Goal: Information Seeking & Learning: Learn about a topic

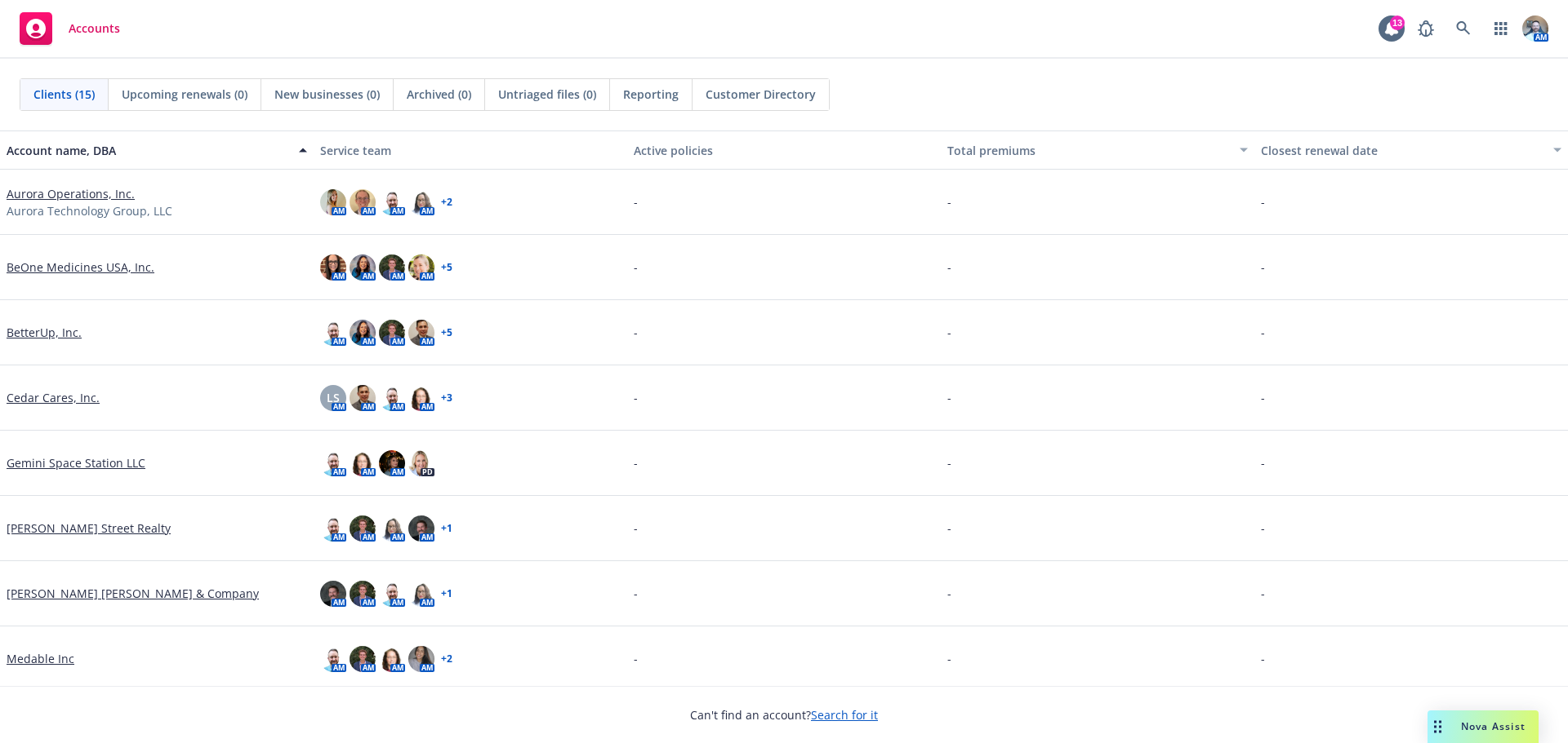
click at [114, 200] on link "Aurora Operations, Inc." at bounding box center [70, 194] width 128 height 18
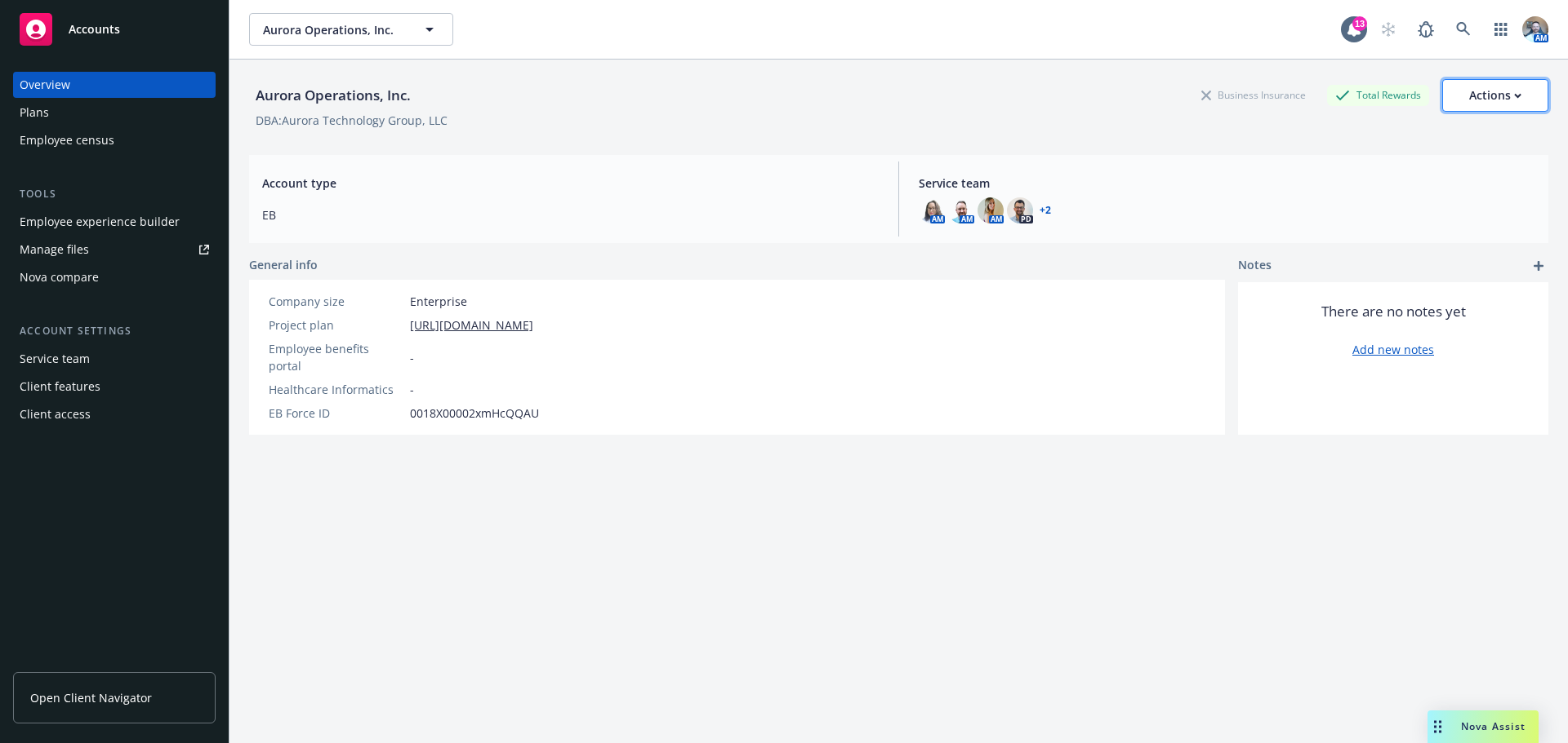
click at [1517, 88] on button "Actions" at bounding box center [1494, 95] width 106 height 32
click at [938, 104] on div "Aurora Operations, Inc. Business Insurance Total Rewards Actions Edit account s…" at bounding box center [898, 95] width 1299 height 32
click at [112, 229] on div "Employee experience builder" at bounding box center [100, 222] width 160 height 26
click at [99, 248] on link "Manage files" at bounding box center [114, 250] width 203 height 26
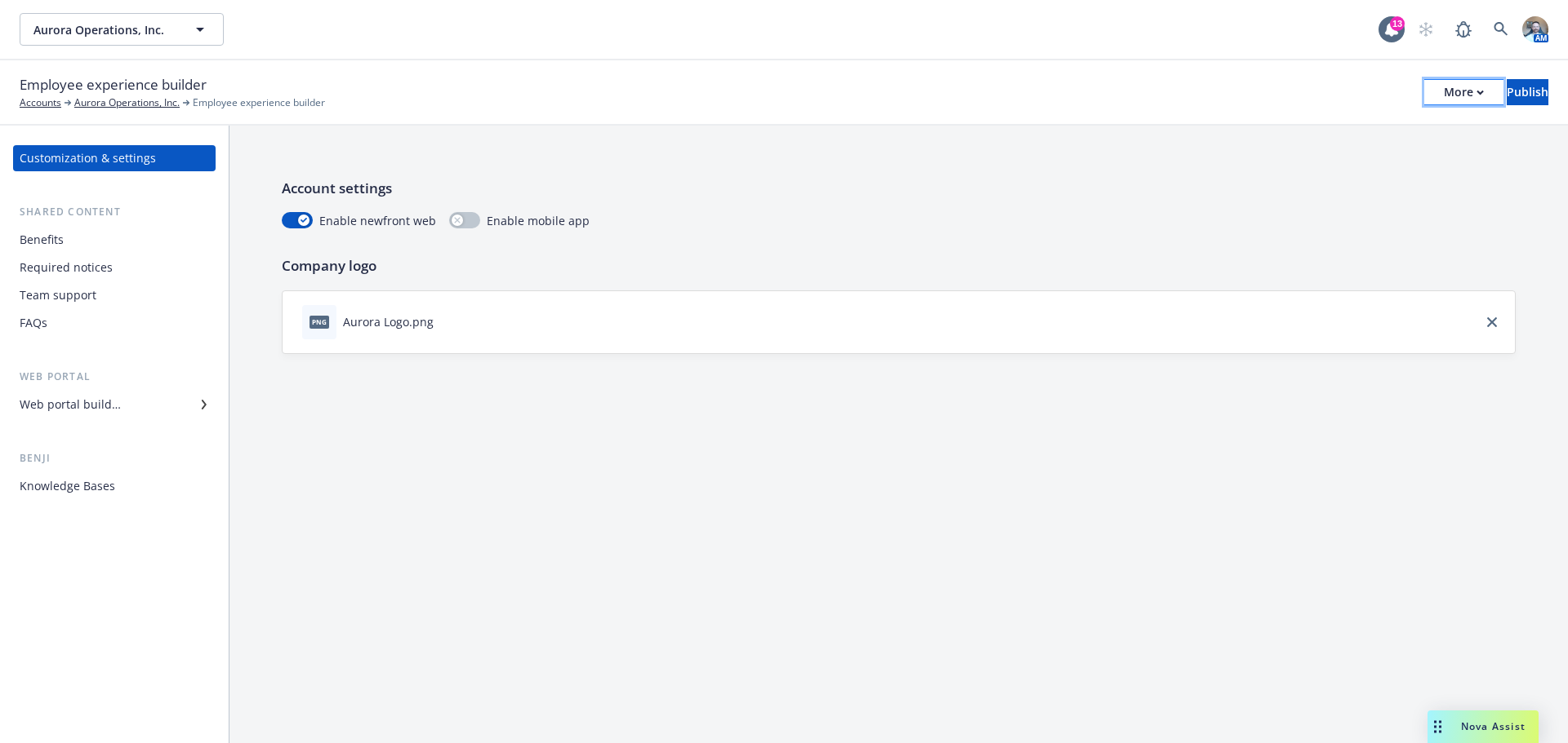
click at [1443, 94] on div "More" at bounding box center [1463, 92] width 40 height 25
click at [1284, 137] on link "Copy preview link" at bounding box center [1328, 128] width 242 height 32
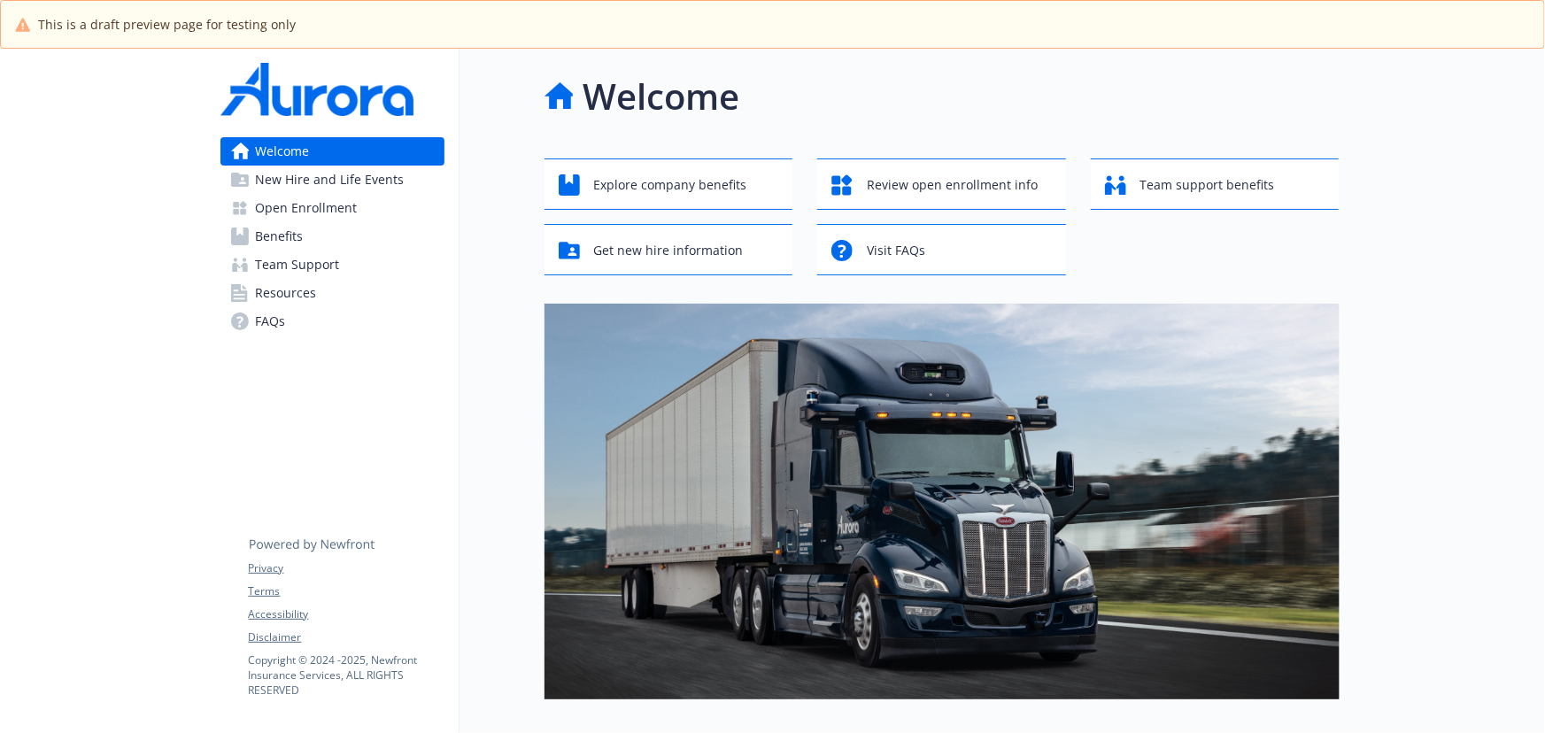
click at [340, 235] on link "Benefits" at bounding box center [332, 236] width 224 height 28
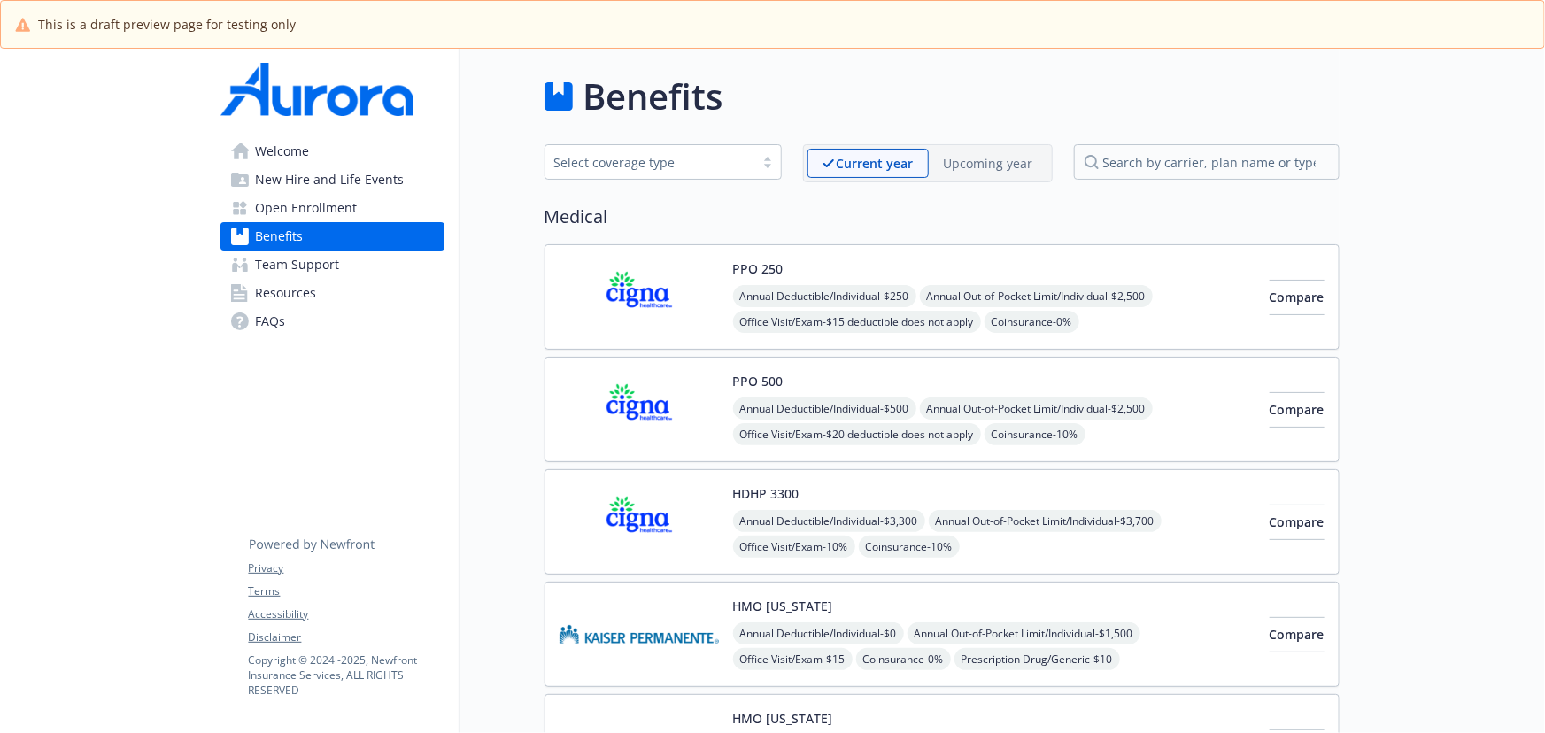
click at [955, 151] on div "Upcoming year" at bounding box center [989, 163] width 120 height 29
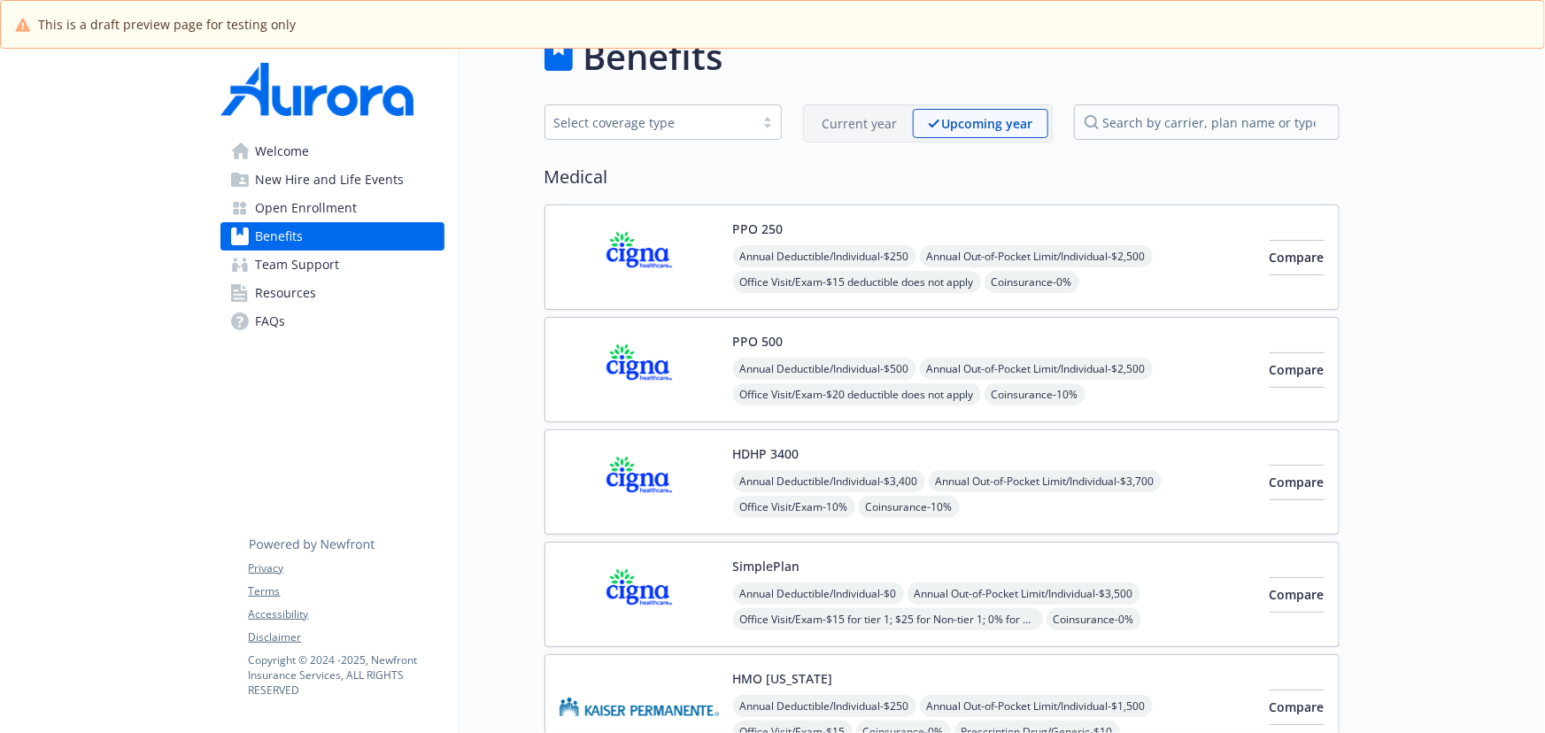
scroll to position [241, 0]
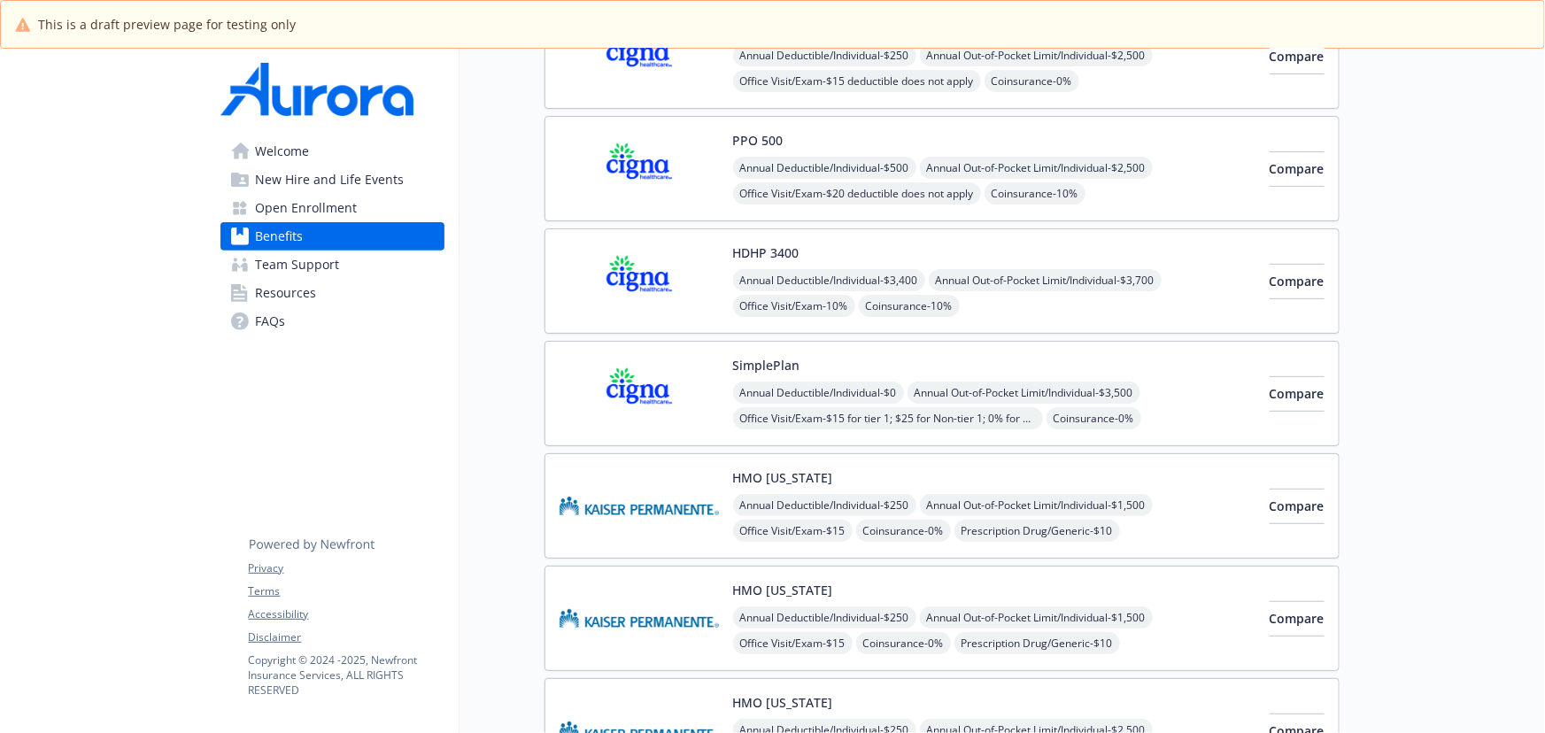
click at [690, 366] on img at bounding box center [638, 393] width 159 height 75
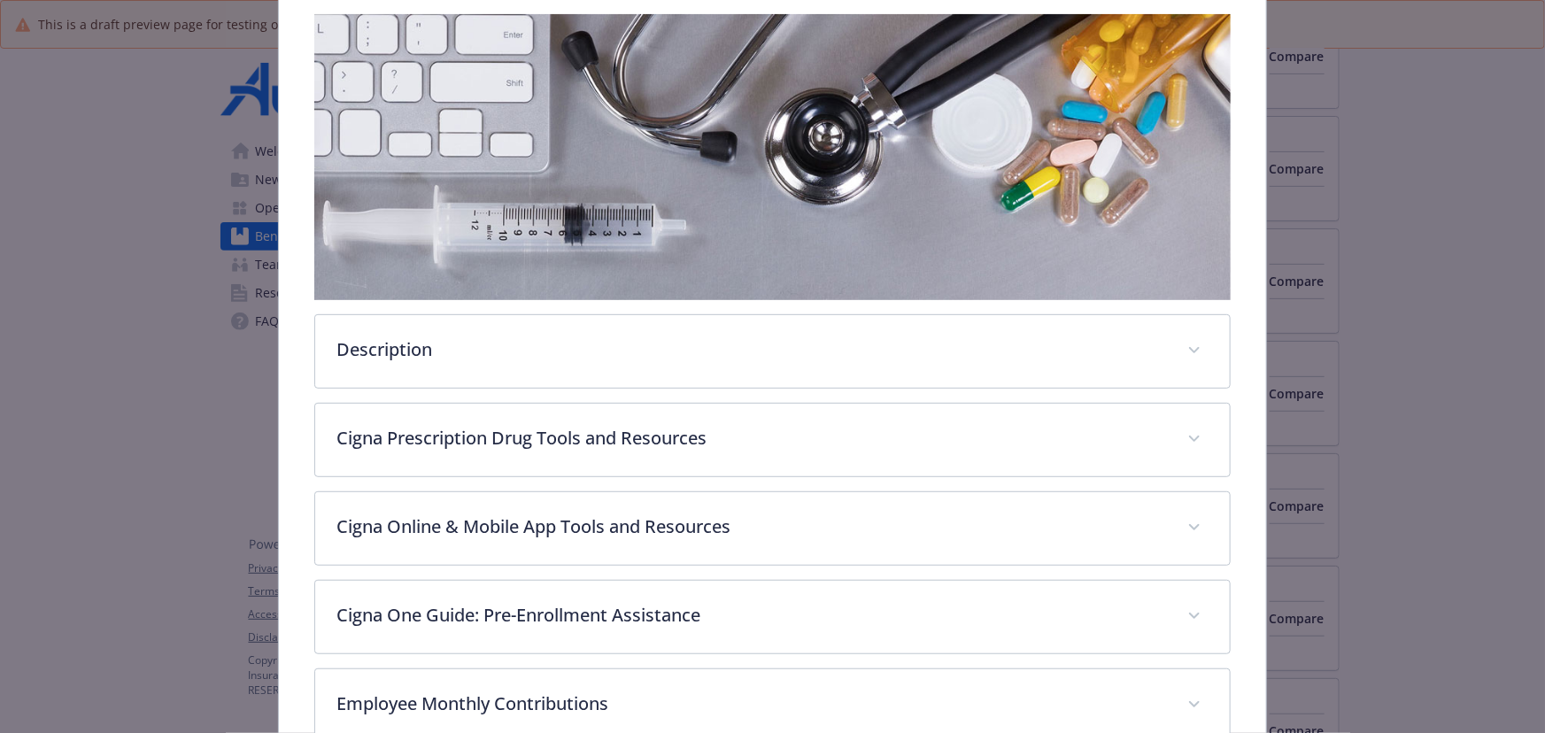
scroll to position [374, 0]
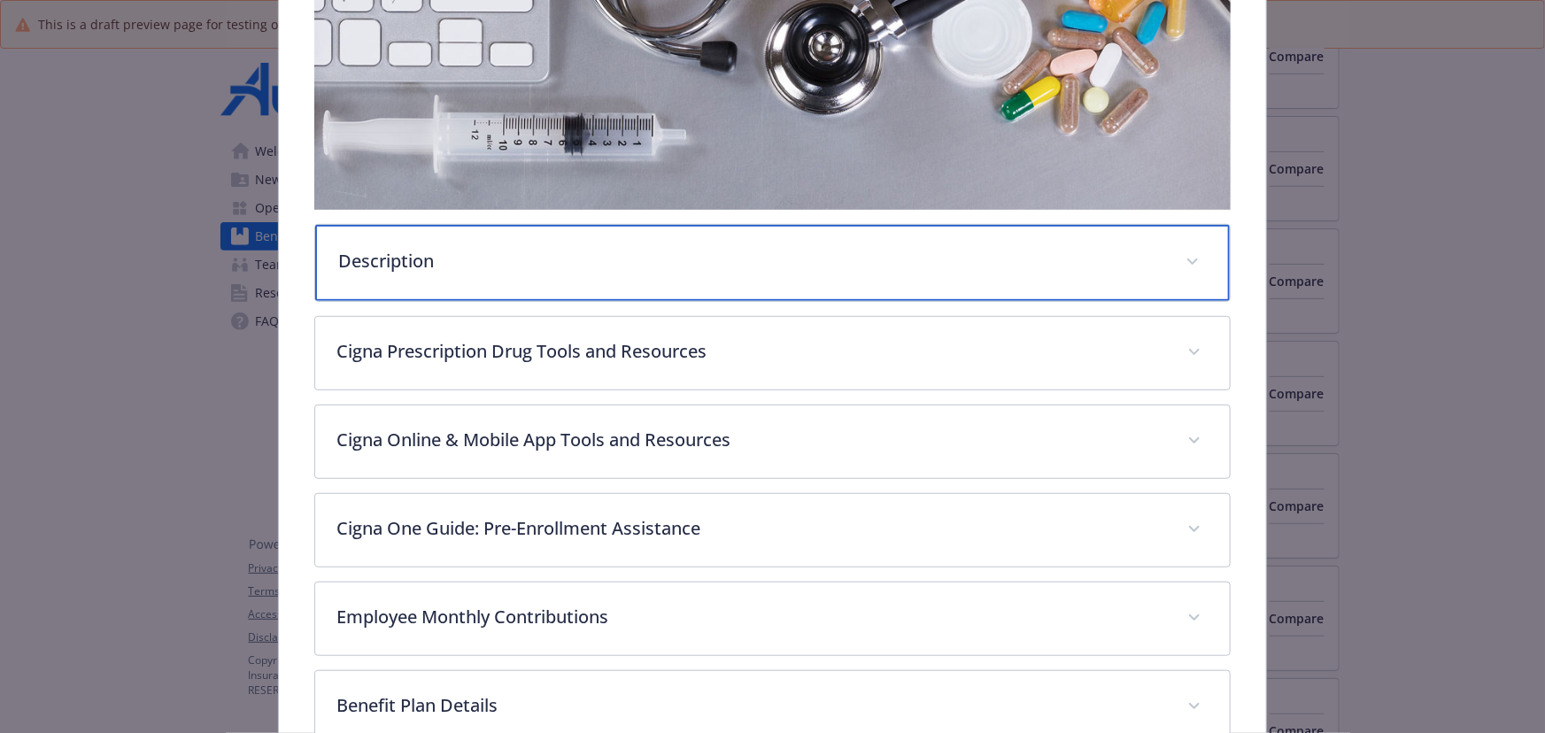
click at [522, 287] on div "Description" at bounding box center [772, 263] width 914 height 76
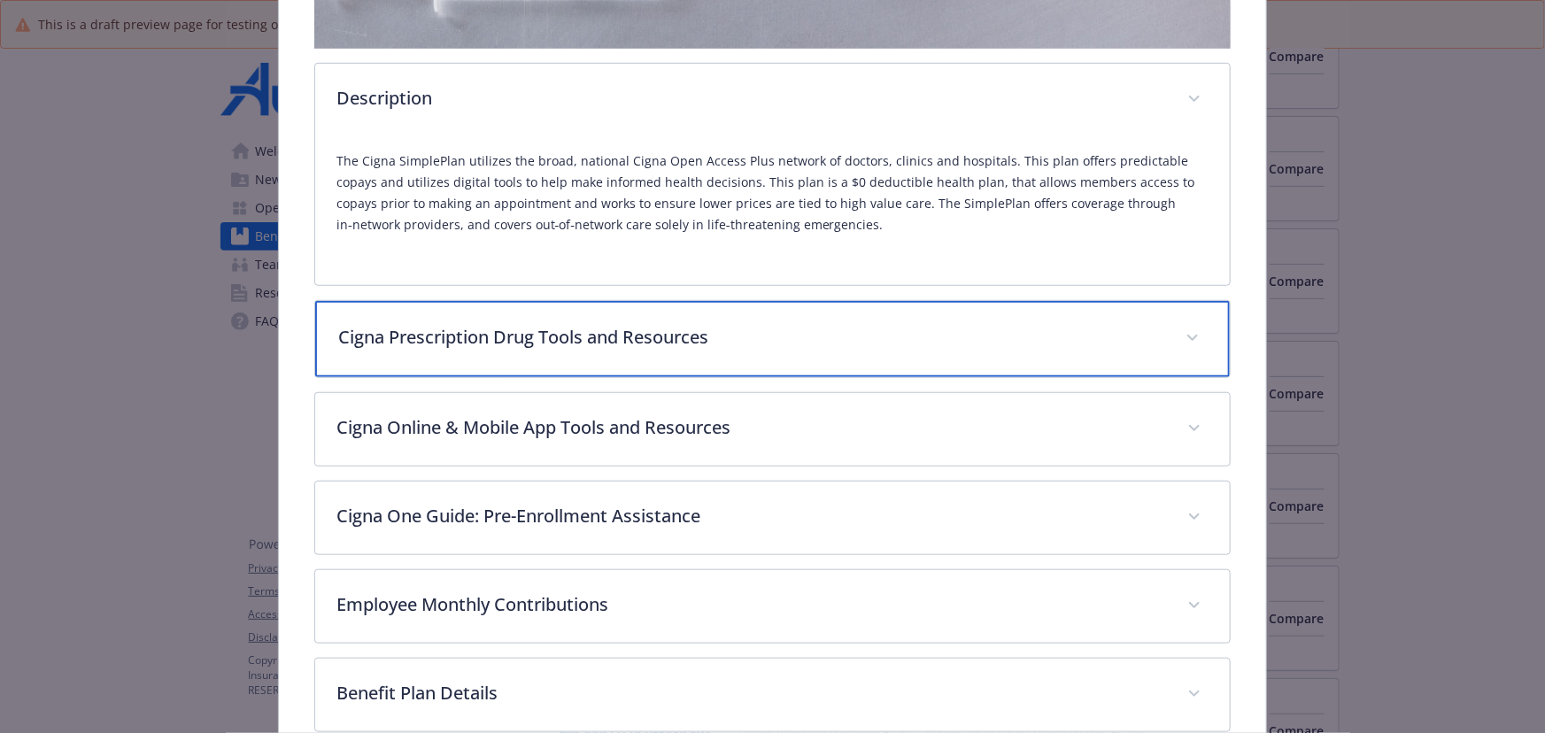
click at [513, 343] on p "Cigna Prescription Drug Tools and Resources" at bounding box center [751, 337] width 826 height 27
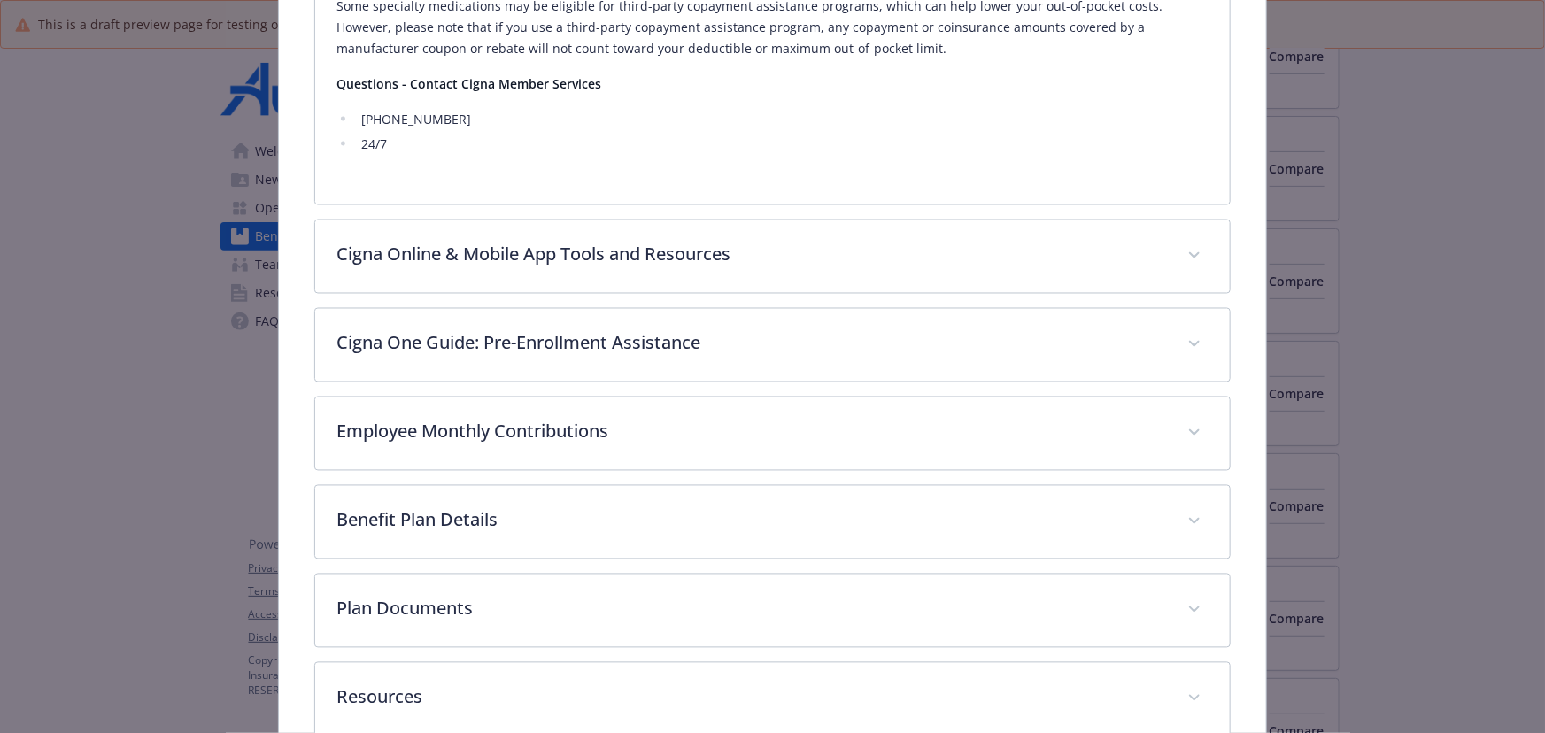
scroll to position [1501, 0]
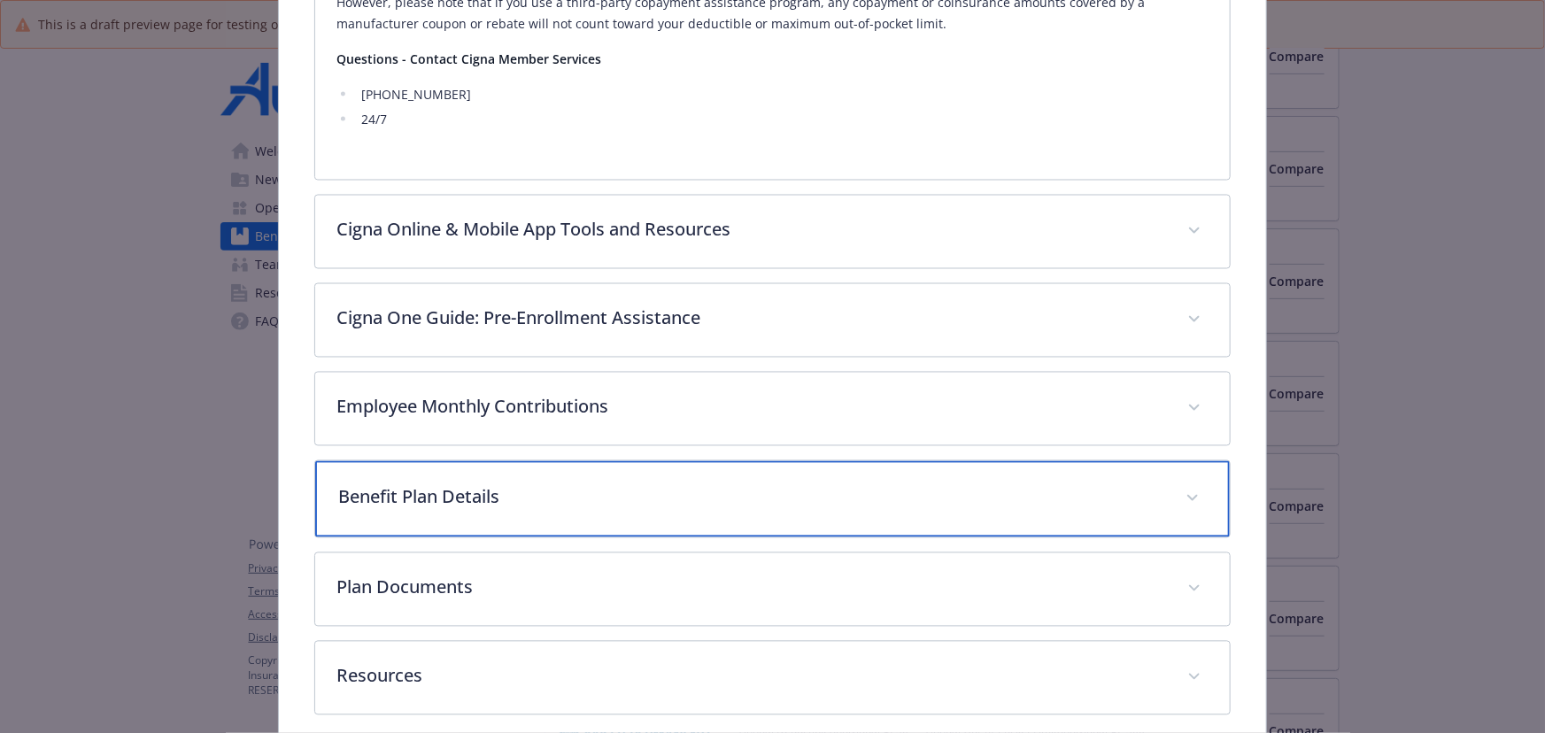
click at [505, 474] on div "Benefit Plan Details" at bounding box center [772, 499] width 914 height 76
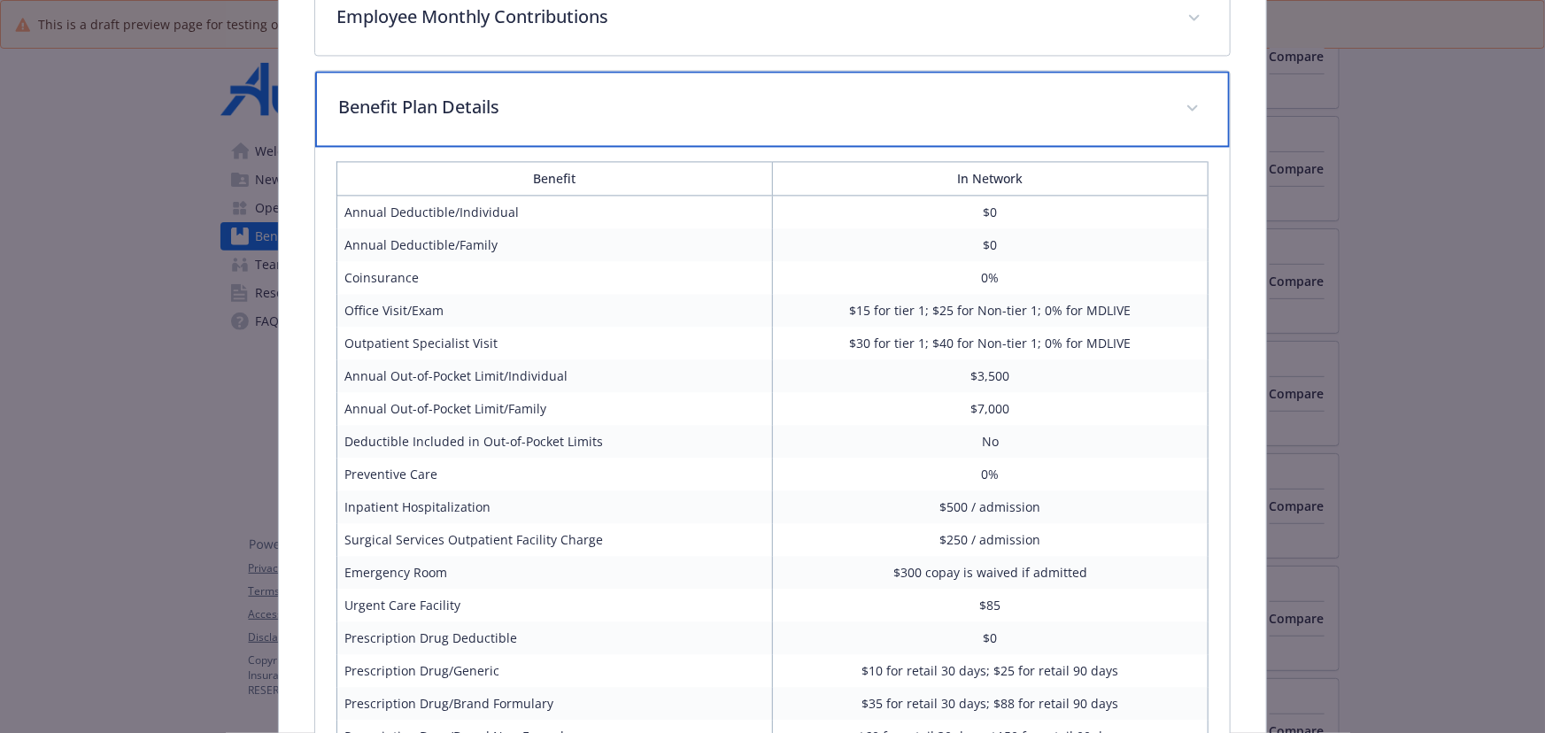
scroll to position [2222, 0]
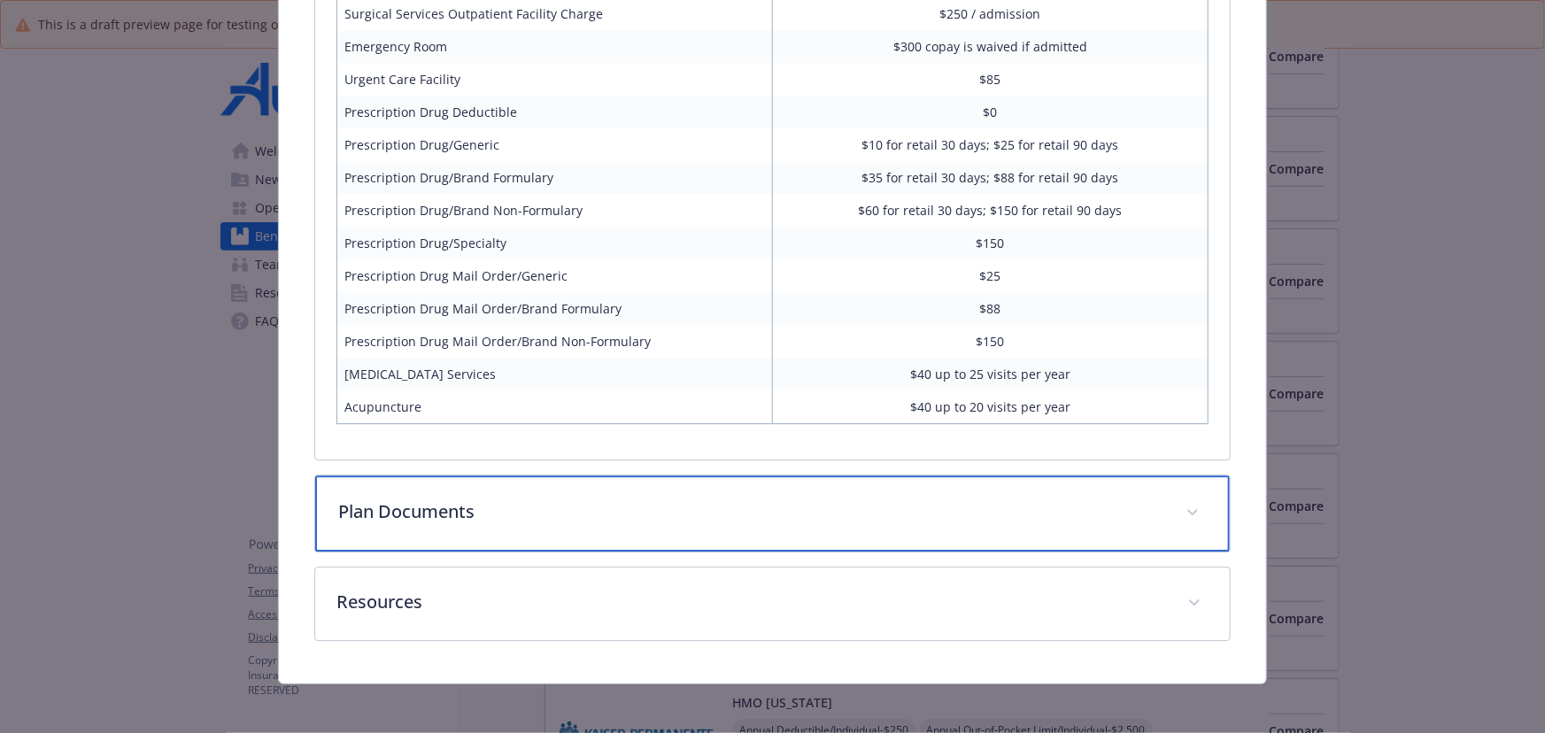
click at [508, 528] on div "Plan Documents" at bounding box center [772, 513] width 914 height 76
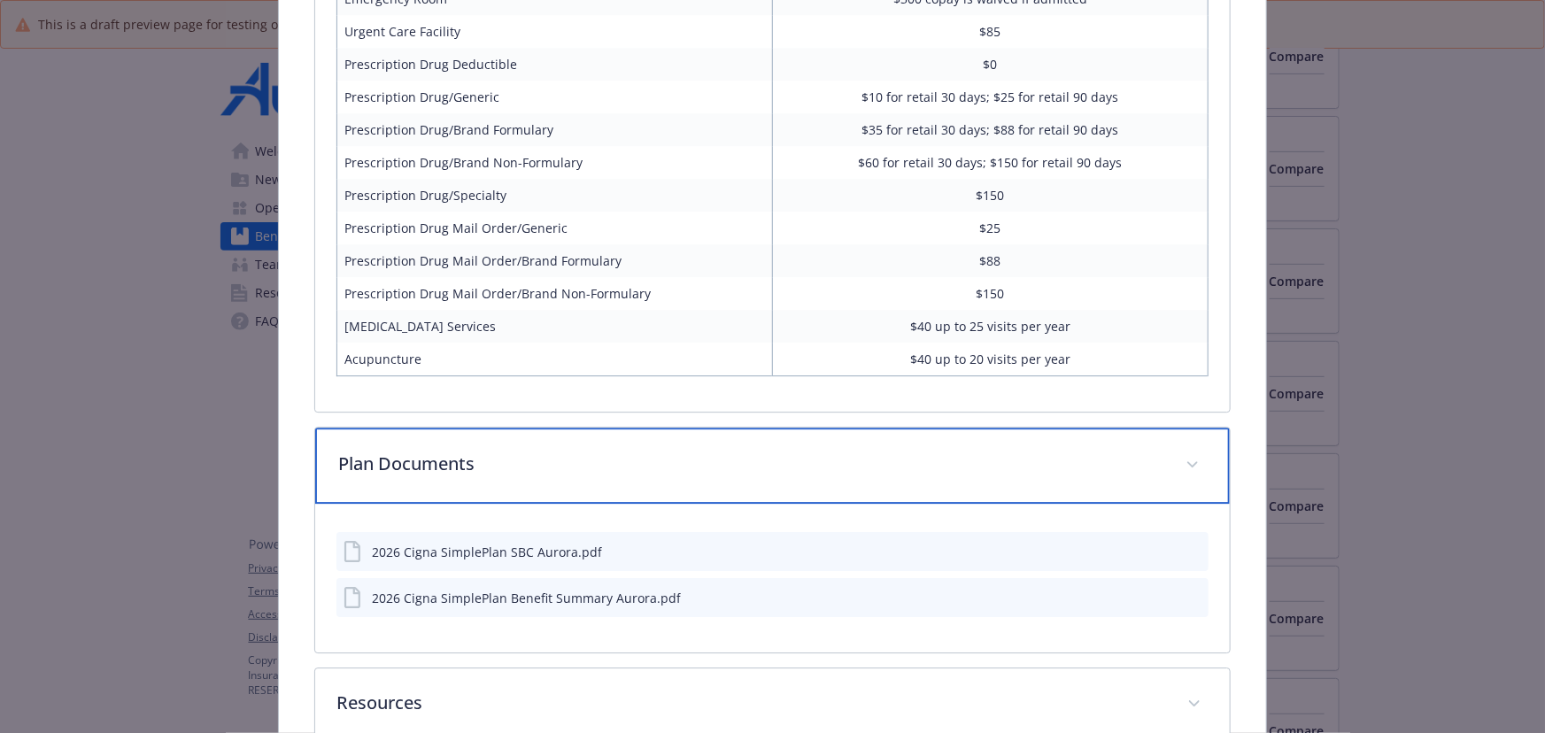
scroll to position [2562, 0]
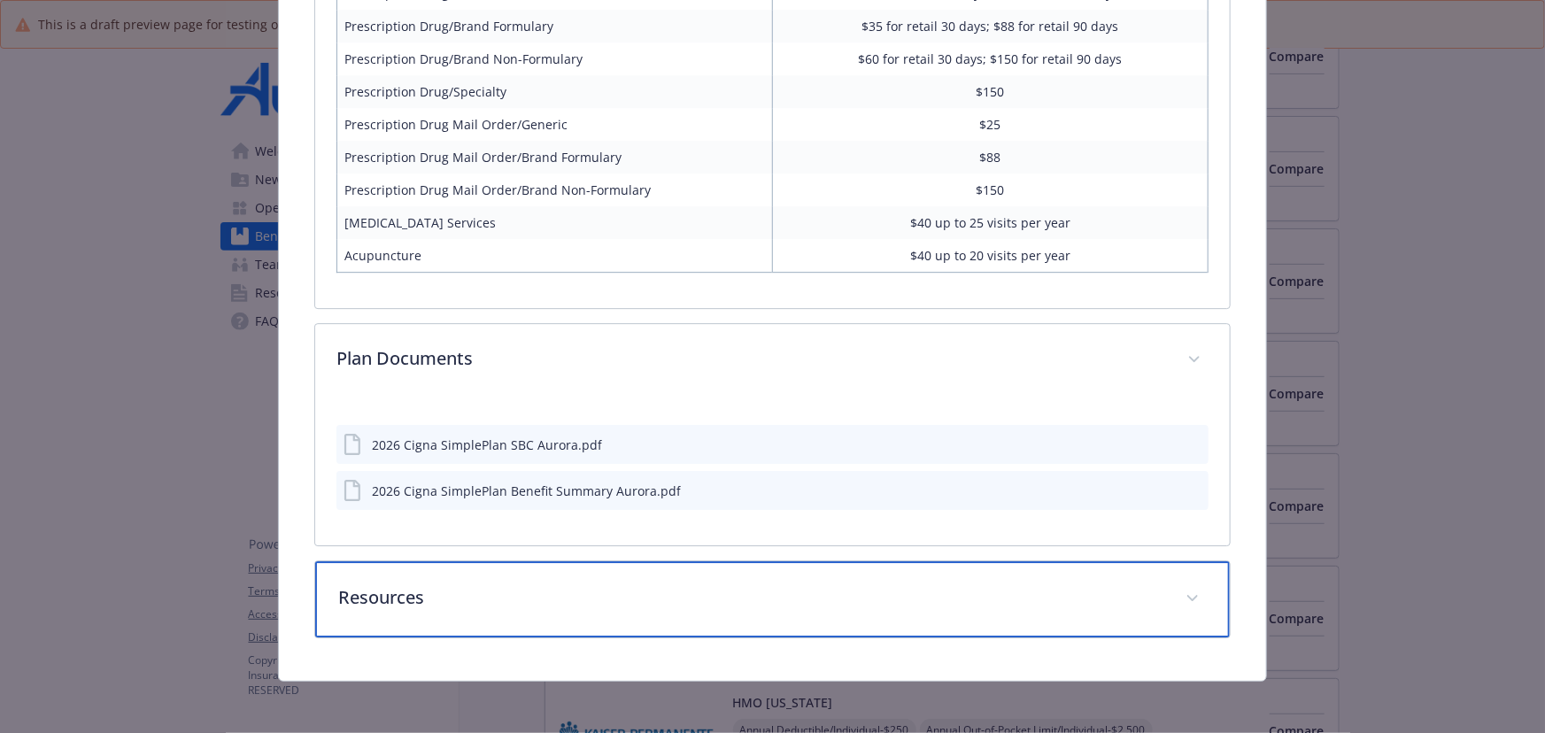
click at [495, 564] on div "Resources" at bounding box center [772, 599] width 914 height 76
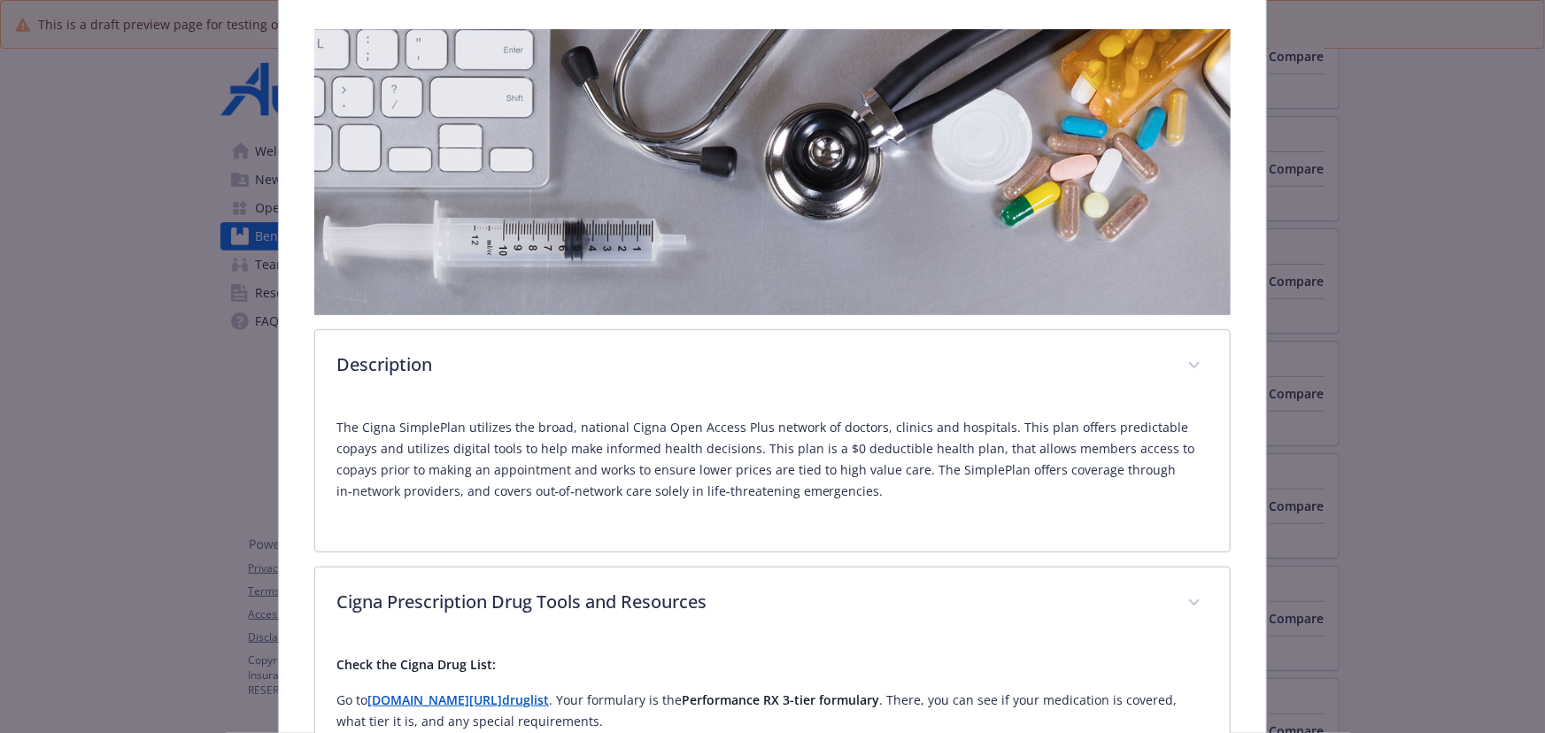
scroll to position [0, 0]
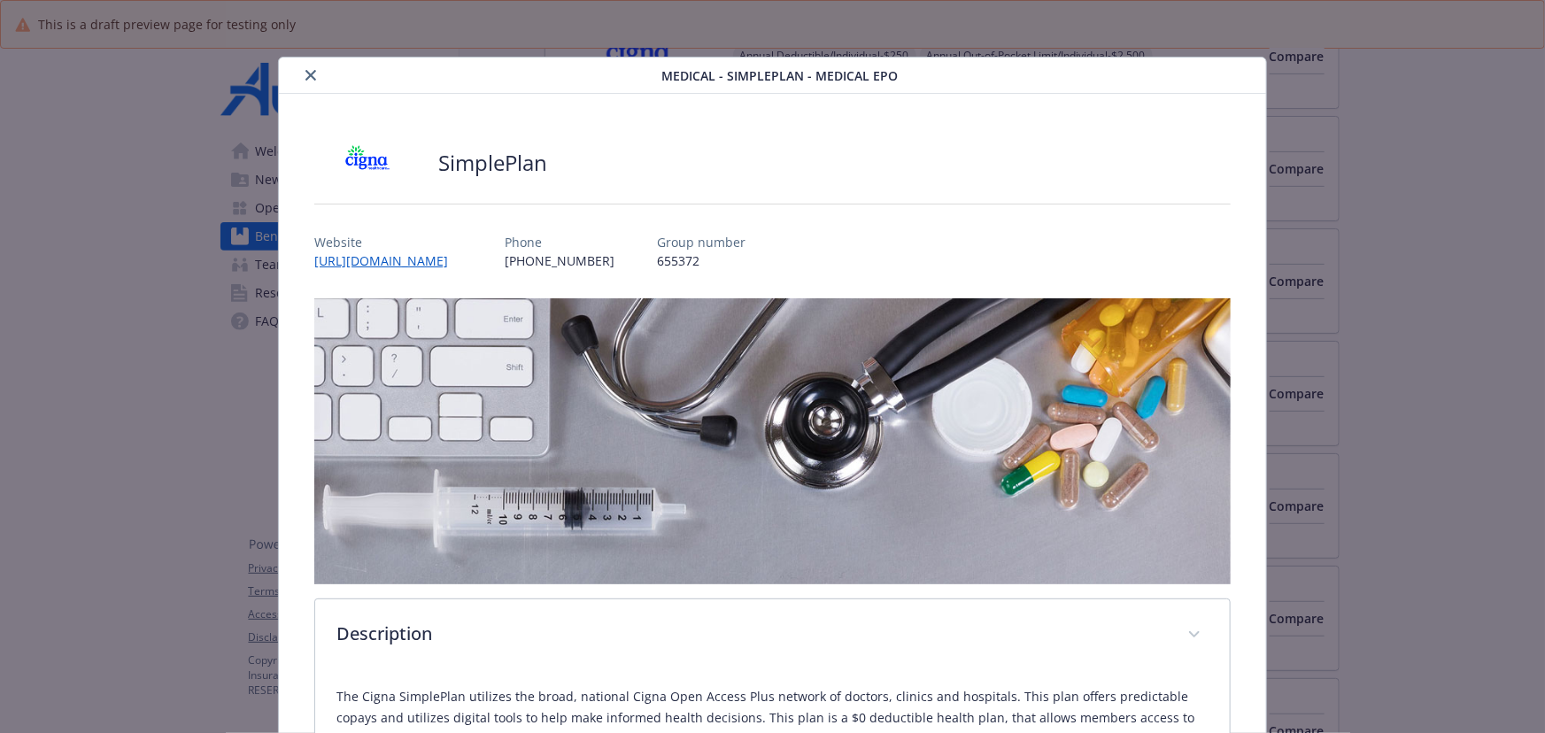
click at [305, 70] on icon "close" at bounding box center [310, 75] width 11 height 11
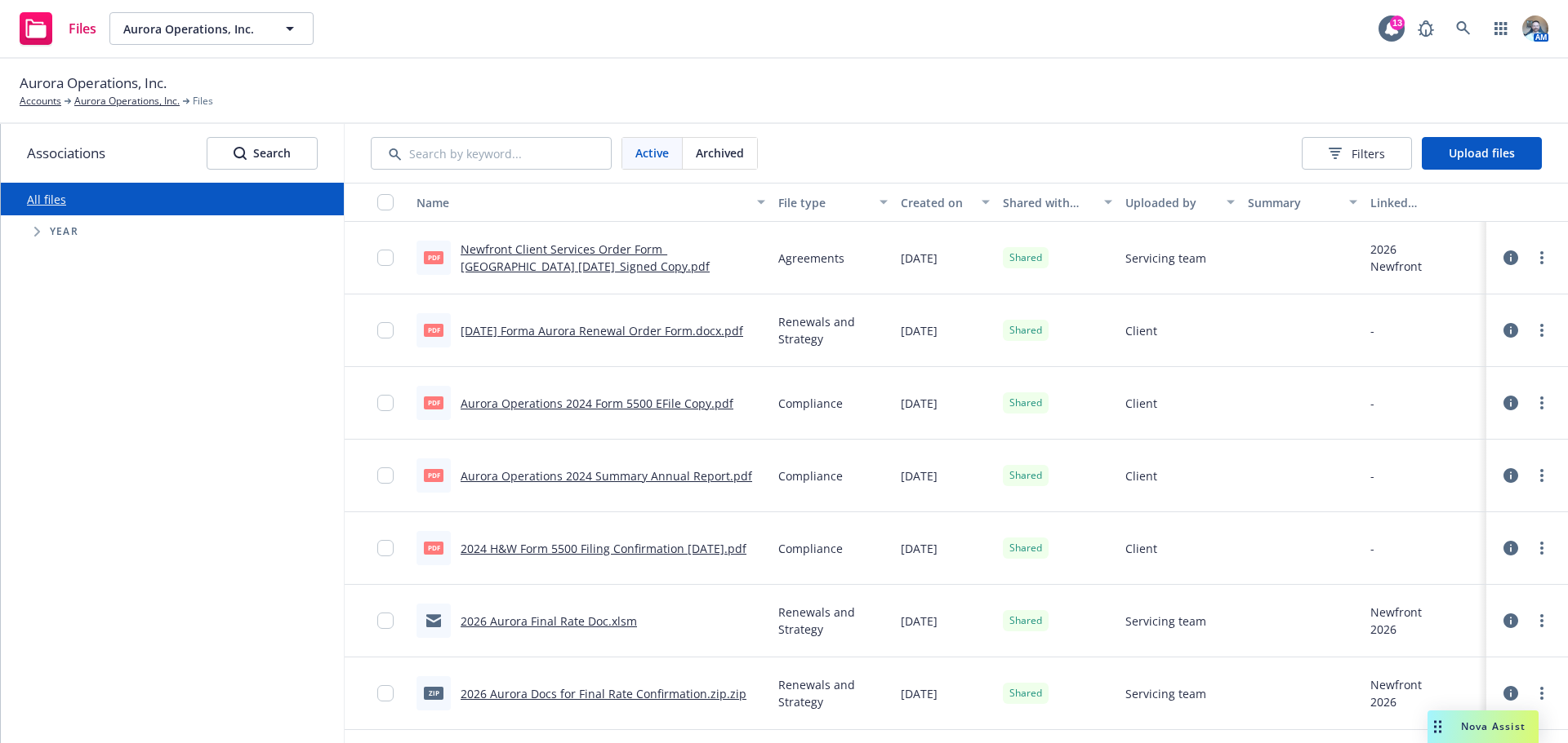
click at [551, 328] on link "2025-10-06 Forma Aurora Renewal Order Form.docx.pdf" at bounding box center [601, 331] width 282 height 16
click at [548, 264] on link "Newfront Client Services Order Form_ Aurora 8.26.25_Signed Copy.pdf" at bounding box center [585, 257] width 249 height 32
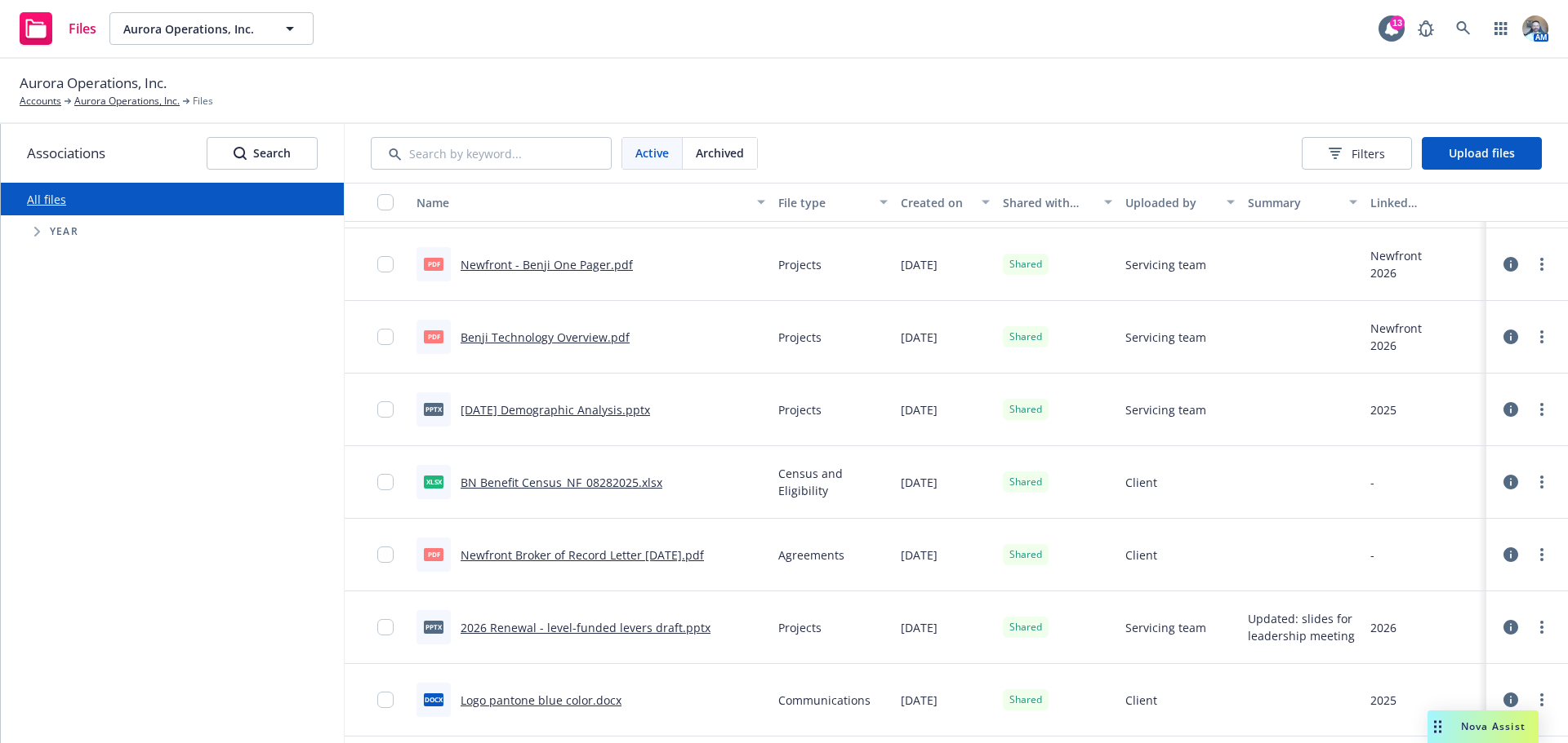
scroll to position [1551, 0]
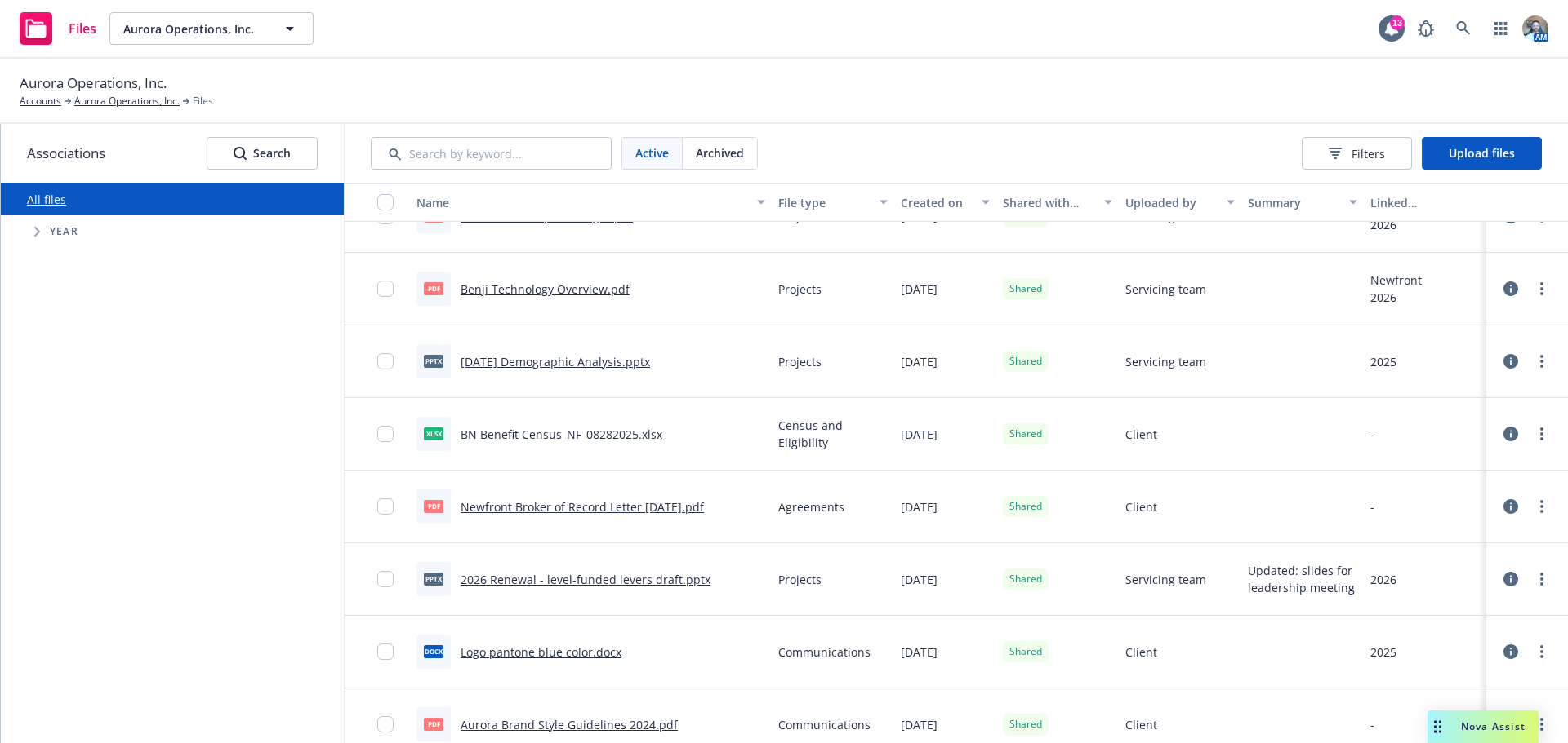
click at [573, 499] on div "Newfront Broker of Record Letter 8.26.25.pdf" at bounding box center [582, 507] width 244 height 18
click at [572, 502] on link "Newfront Broker of Record Letter 8.26.25.pdf" at bounding box center [582, 507] width 244 height 16
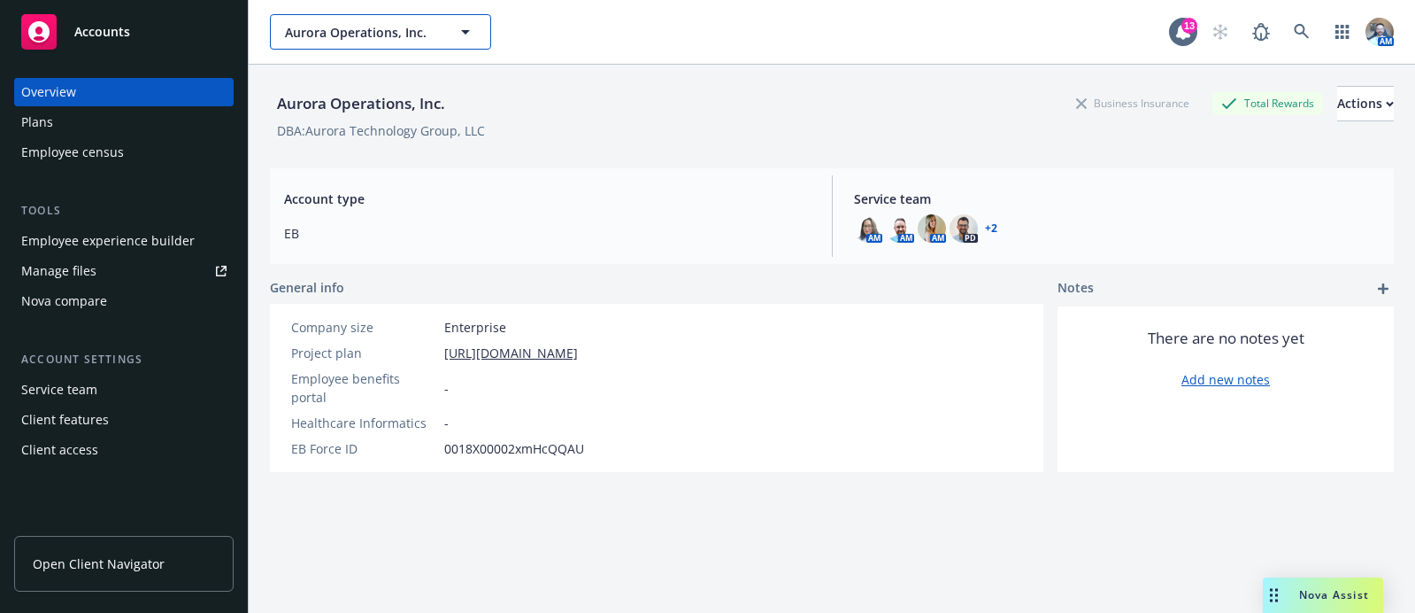
click at [353, 31] on span "Aurora Operations, Inc." at bounding box center [361, 32] width 153 height 19
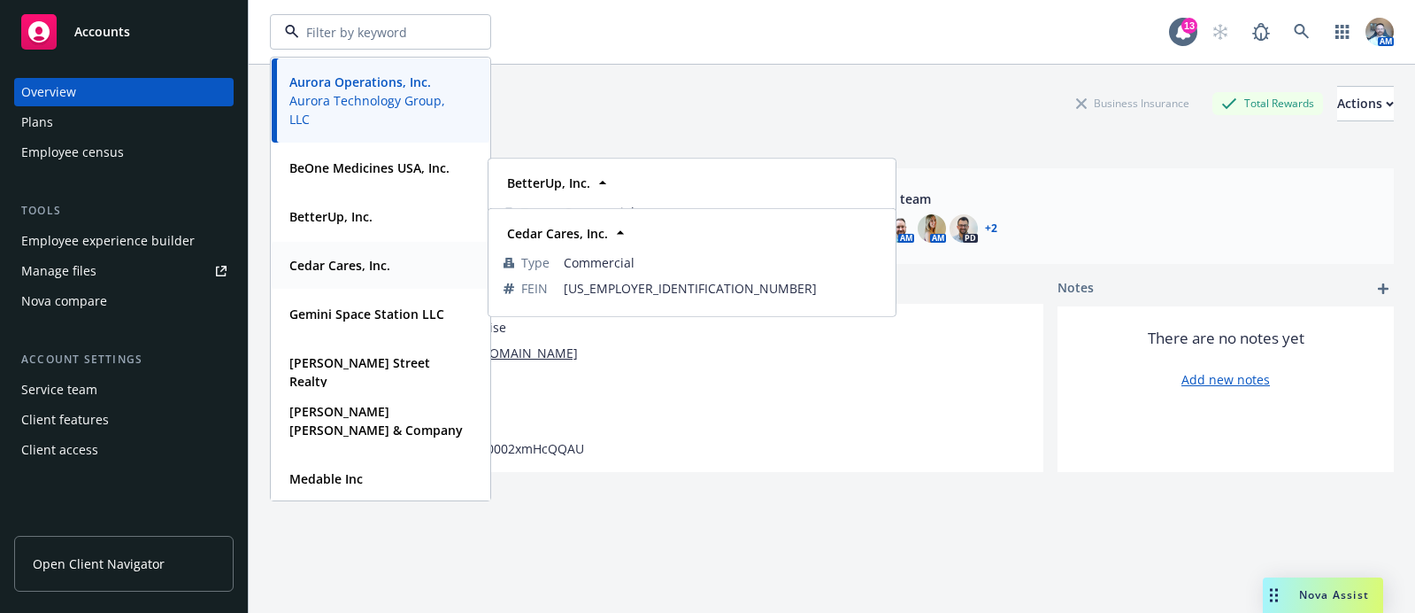
click at [332, 264] on strong "Cedar Cares, Inc." at bounding box center [339, 265] width 101 height 17
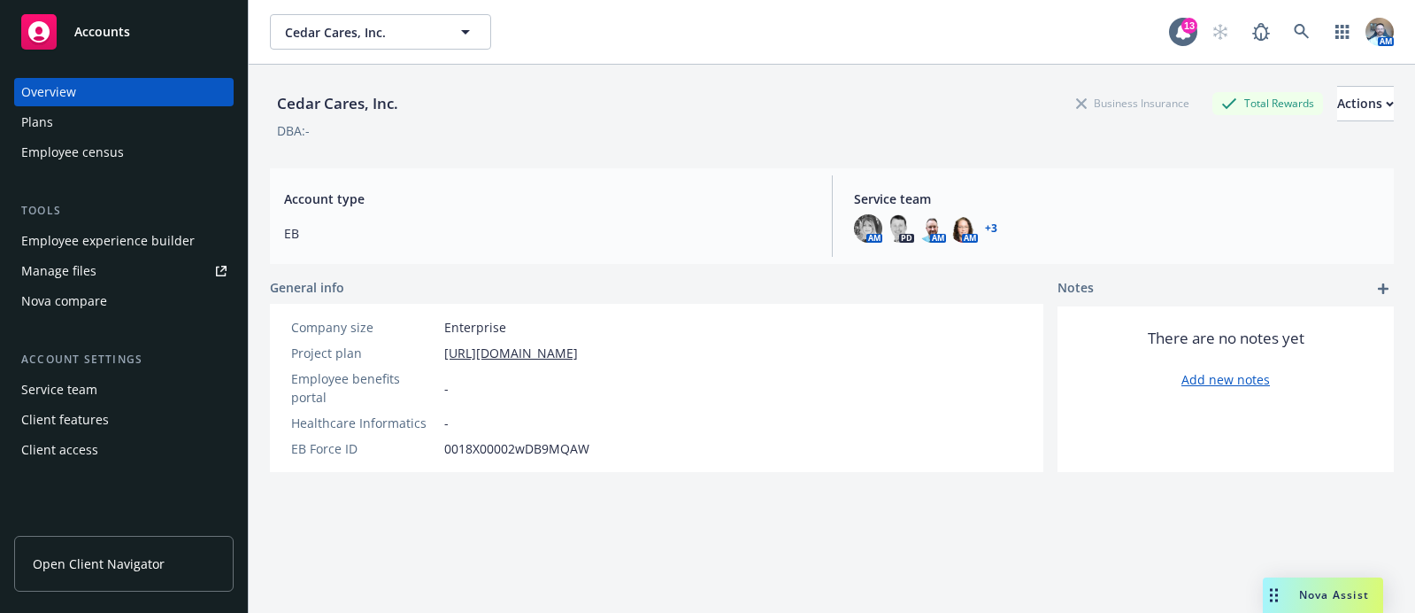
click at [48, 127] on div "Plans" at bounding box center [37, 122] width 32 height 28
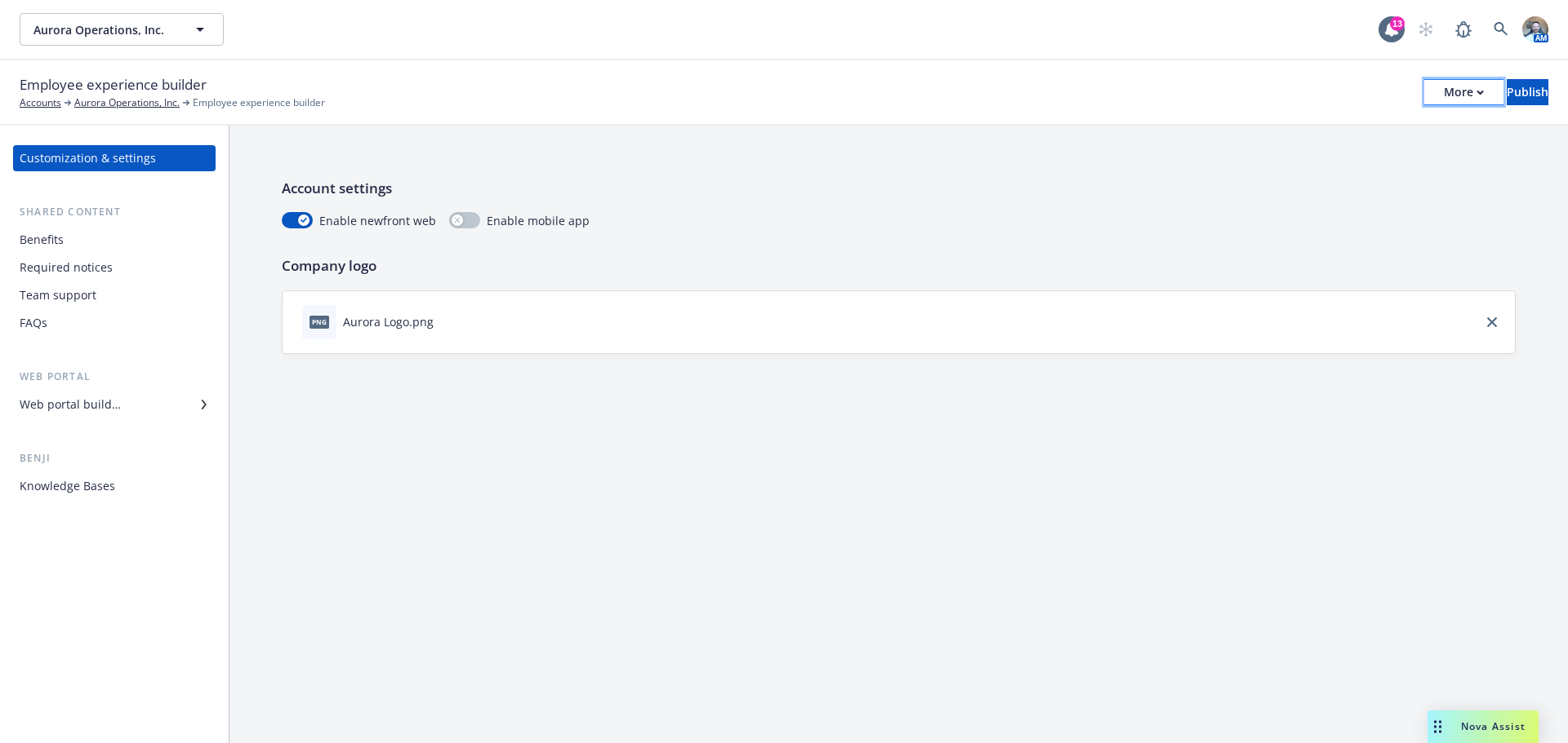
click at [1477, 91] on icon "button" at bounding box center [1479, 92] width 6 height 4
click at [1301, 152] on link "Copy portal link" at bounding box center [1328, 161] width 242 height 32
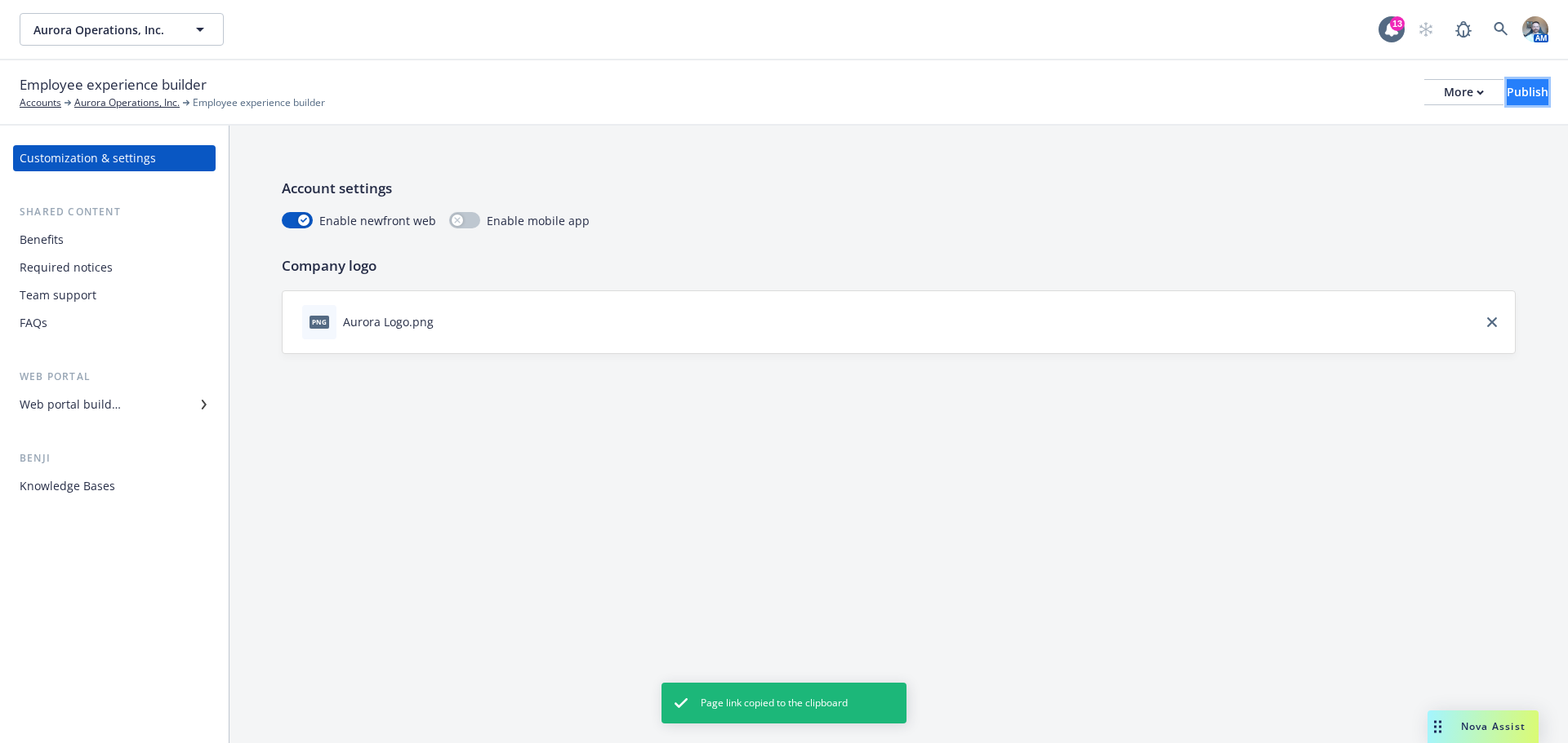
click at [1511, 94] on div "Publish" at bounding box center [1526, 92] width 42 height 25
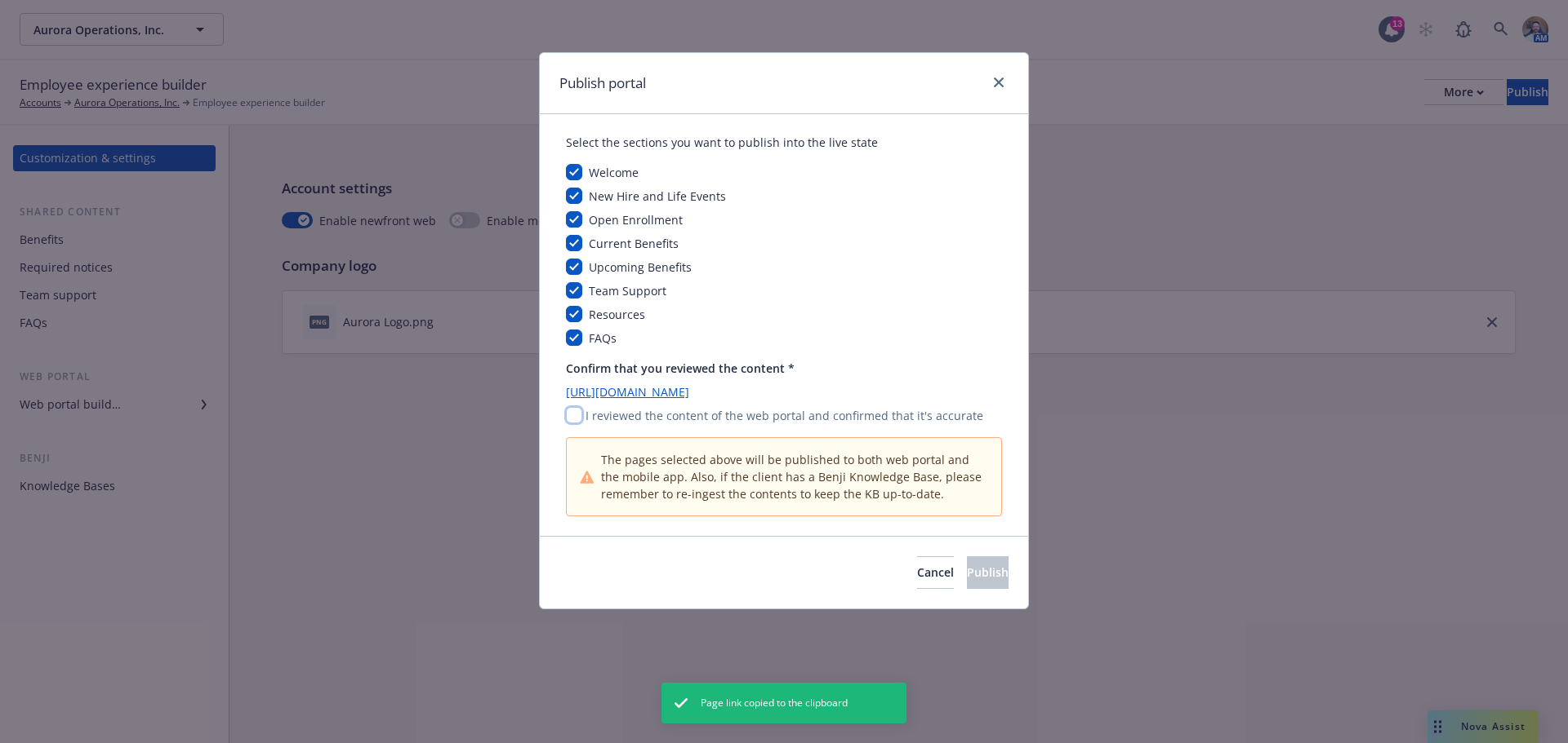
click at [576, 416] on input "checkbox" at bounding box center [574, 416] width 17 height 17
checkbox input "true"
click at [985, 571] on button "Publish" at bounding box center [987, 572] width 42 height 32
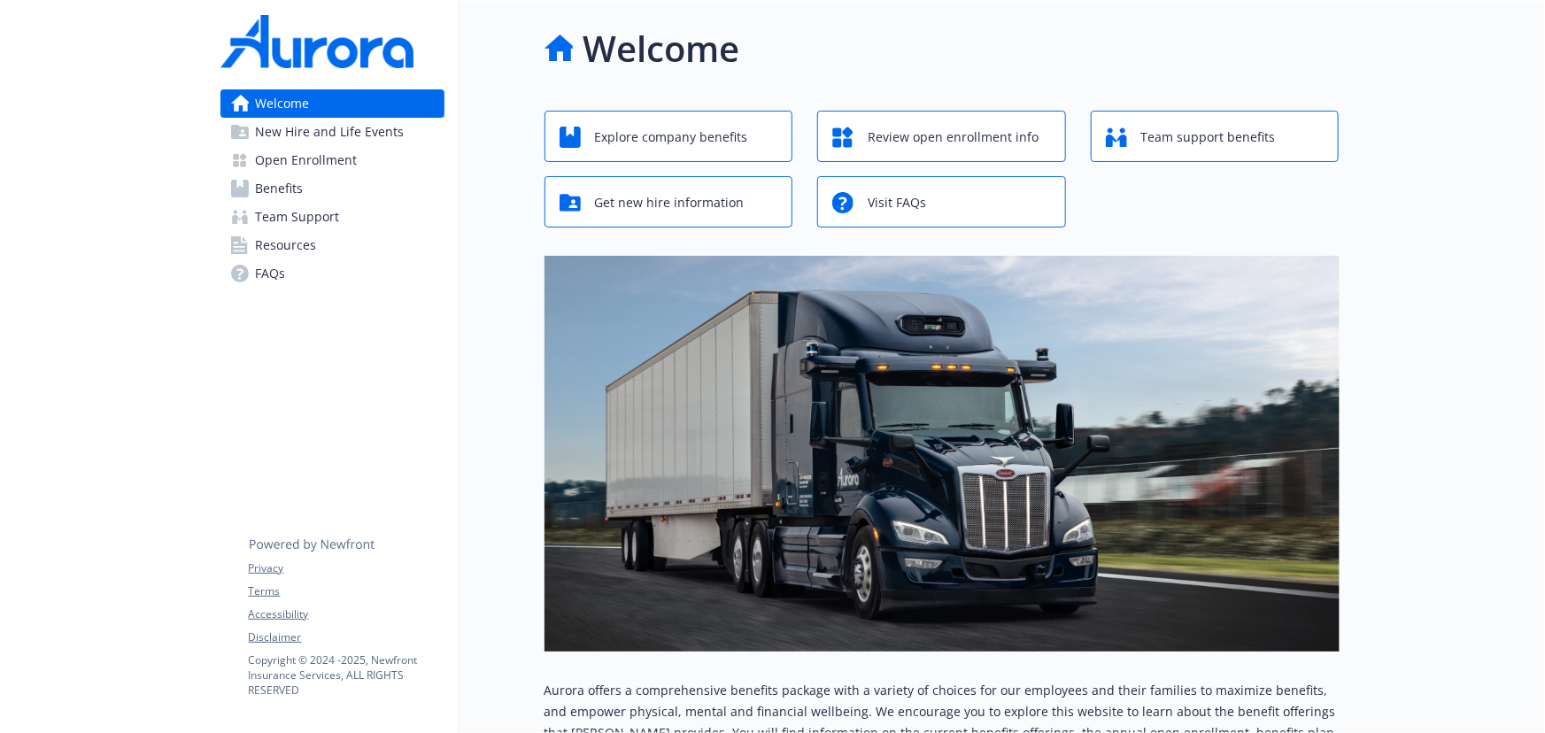
click at [270, 199] on span "Benefits" at bounding box center [280, 188] width 48 height 28
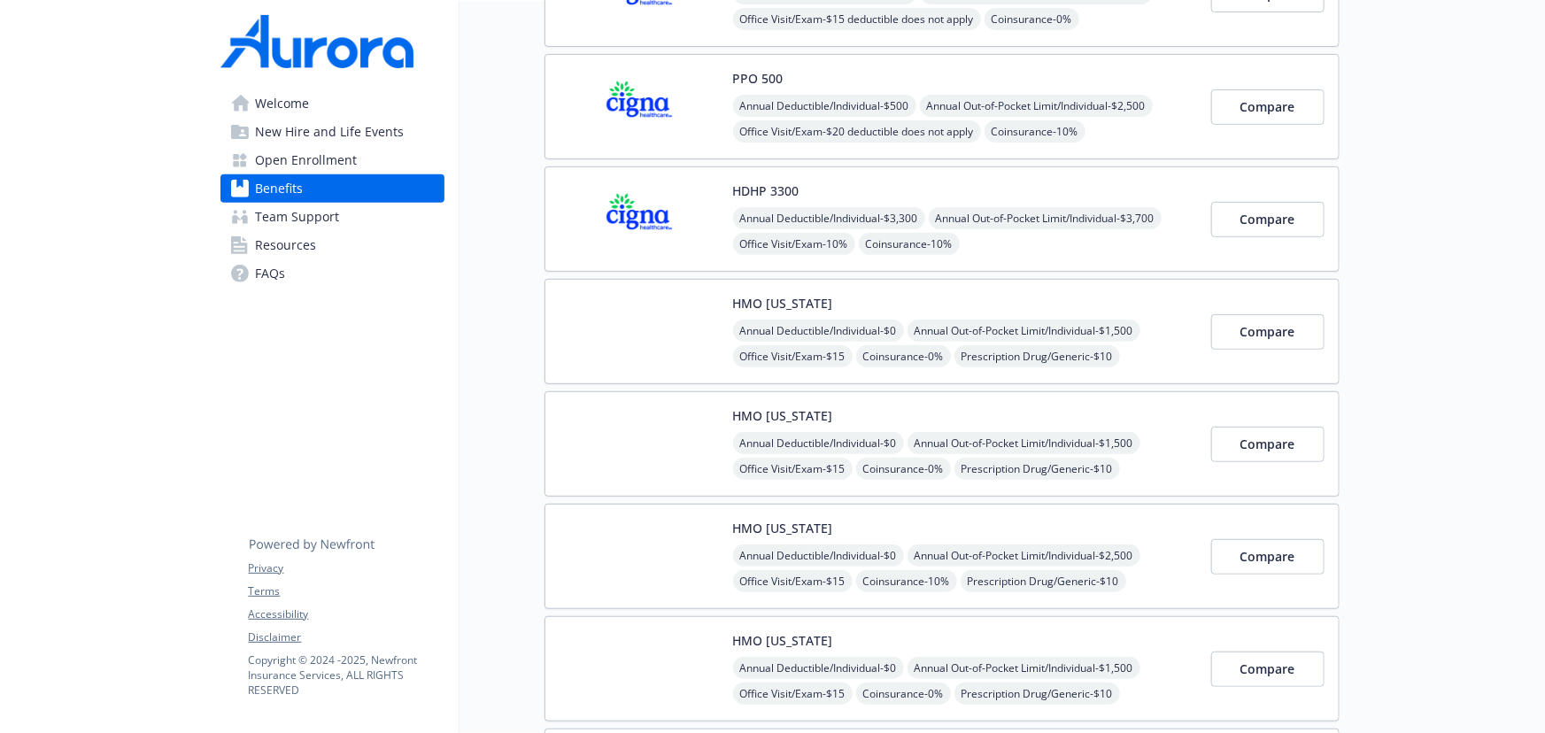
scroll to position [482, 0]
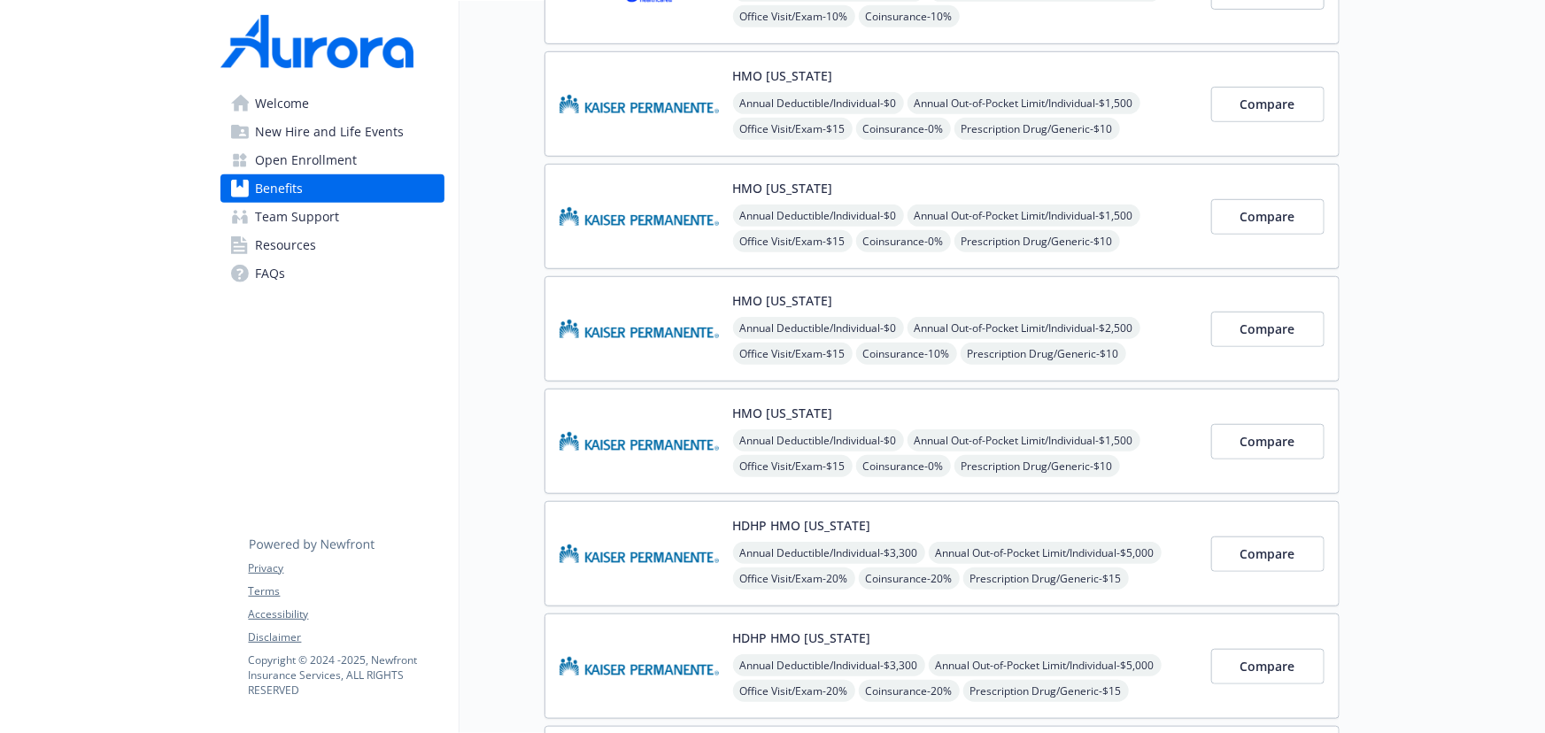
click at [820, 283] on div "HMO [US_STATE] Annual Deductible/Individual - $0 Annual Out-of-Pocket Limit/Ind…" at bounding box center [941, 328] width 795 height 105
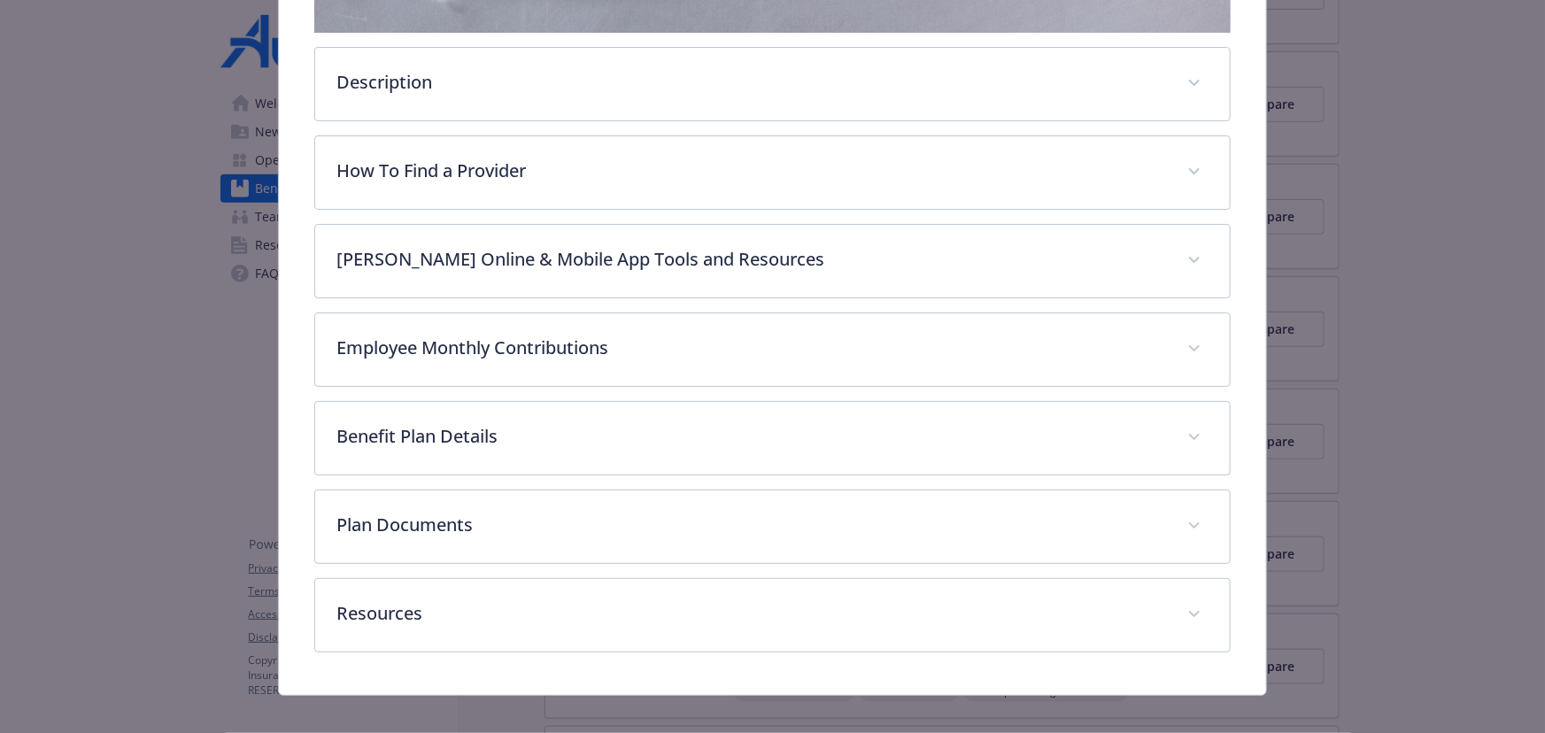
scroll to position [567, 0]
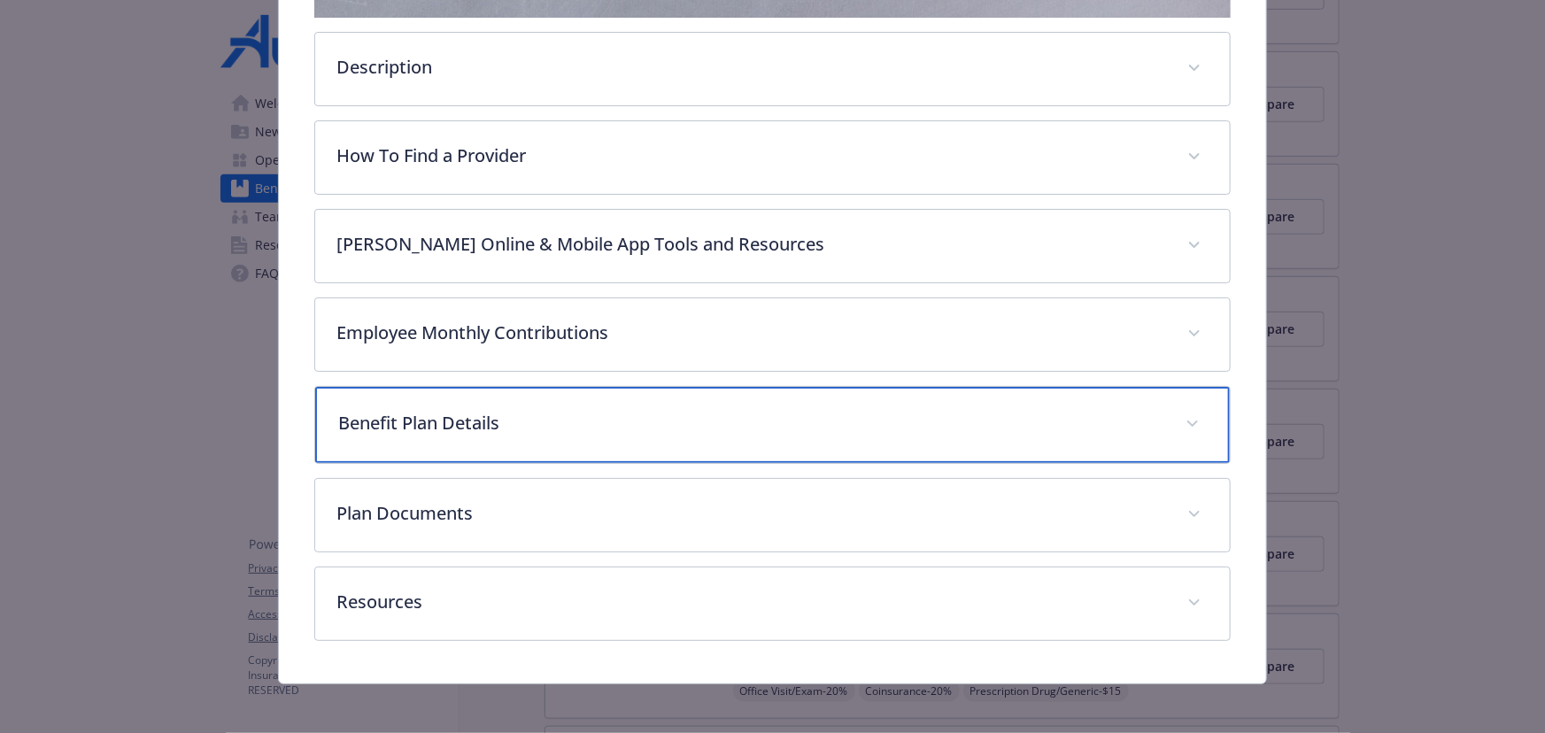
click at [478, 428] on p "Benefit Plan Details" at bounding box center [751, 423] width 826 height 27
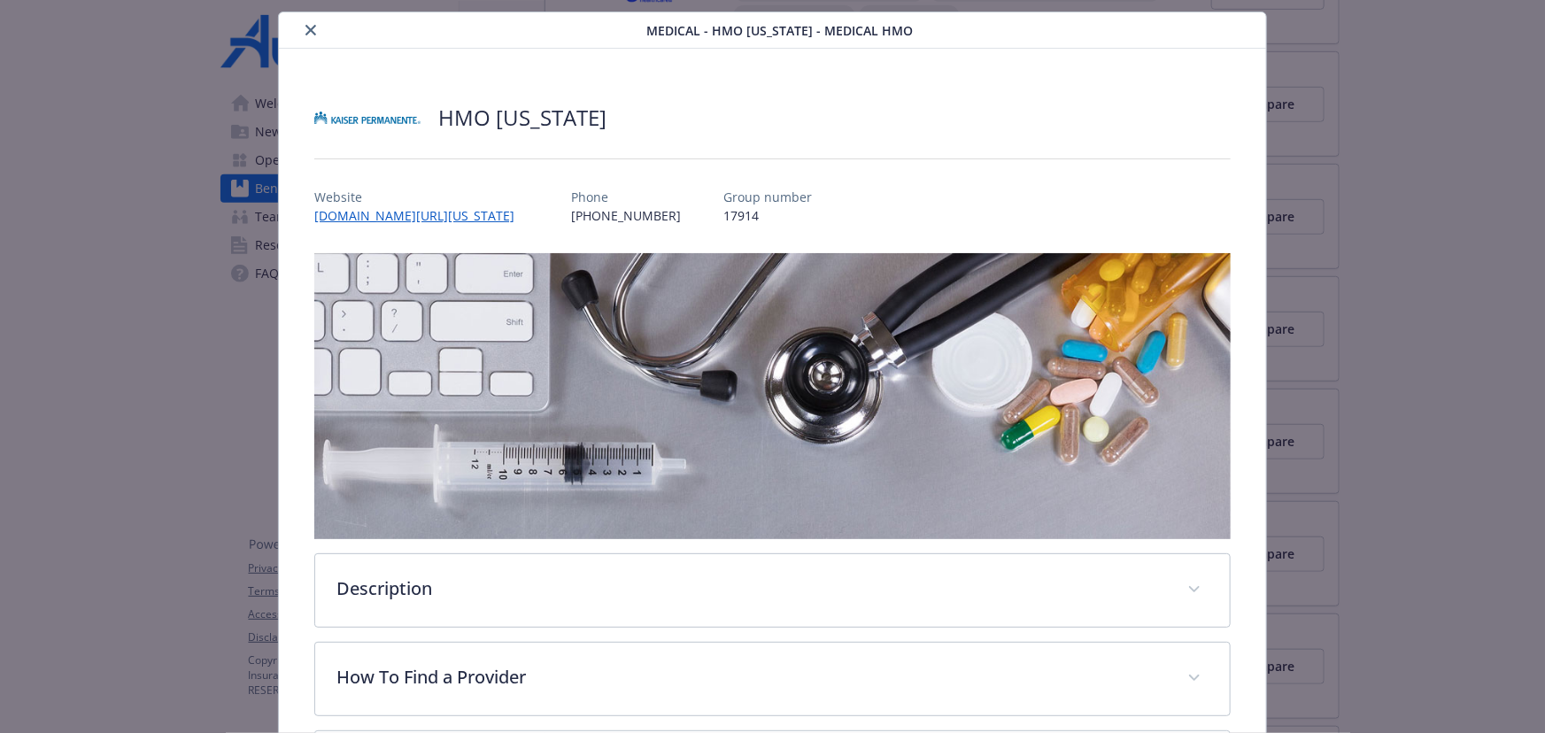
scroll to position [0, 0]
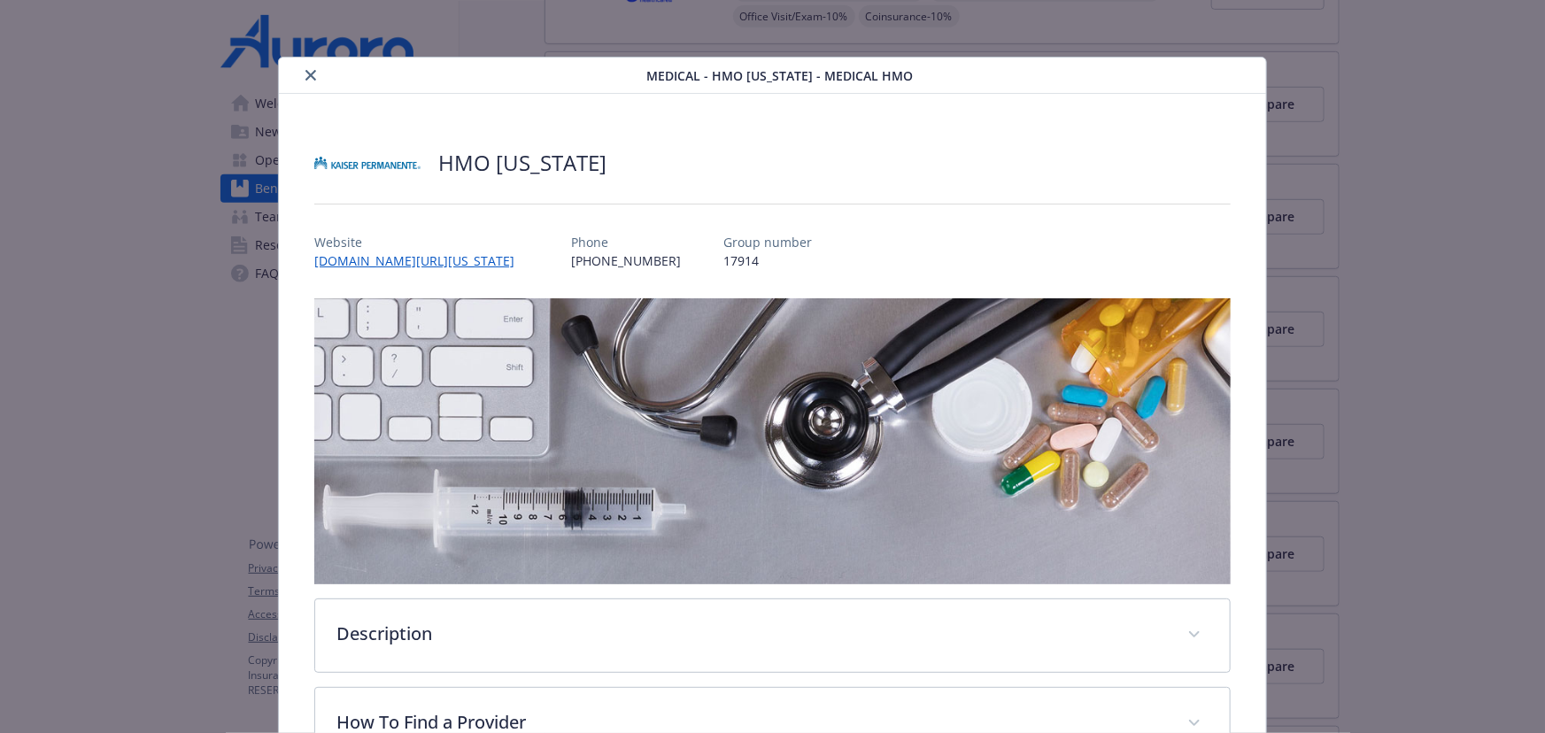
click at [299, 82] on div "details for plan Medical - HMO Hawaii - Medical HMO" at bounding box center [466, 75] width 360 height 21
click at [301, 80] on button "close" at bounding box center [310, 75] width 21 height 21
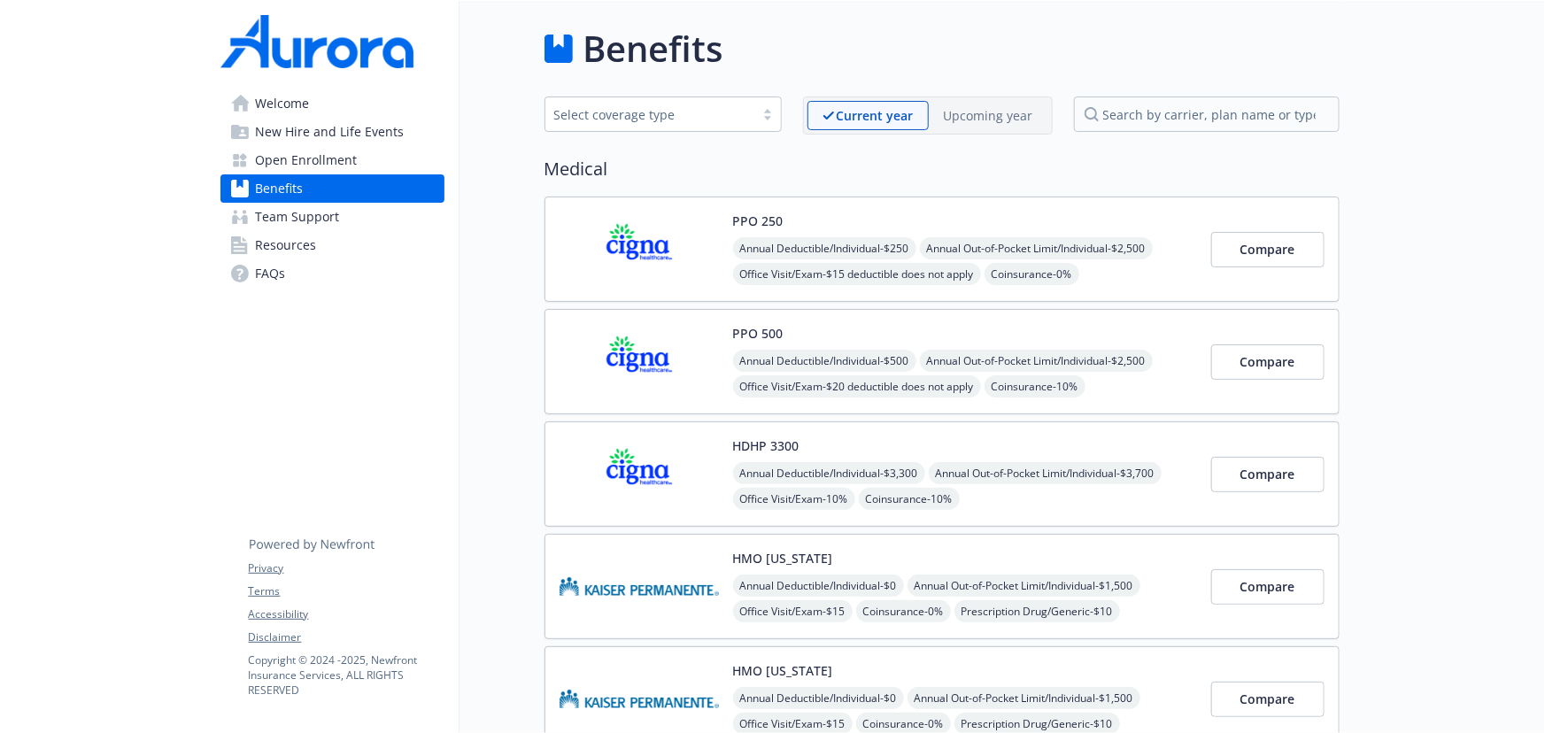
click at [997, 123] on p "Upcoming year" at bounding box center [988, 115] width 89 height 19
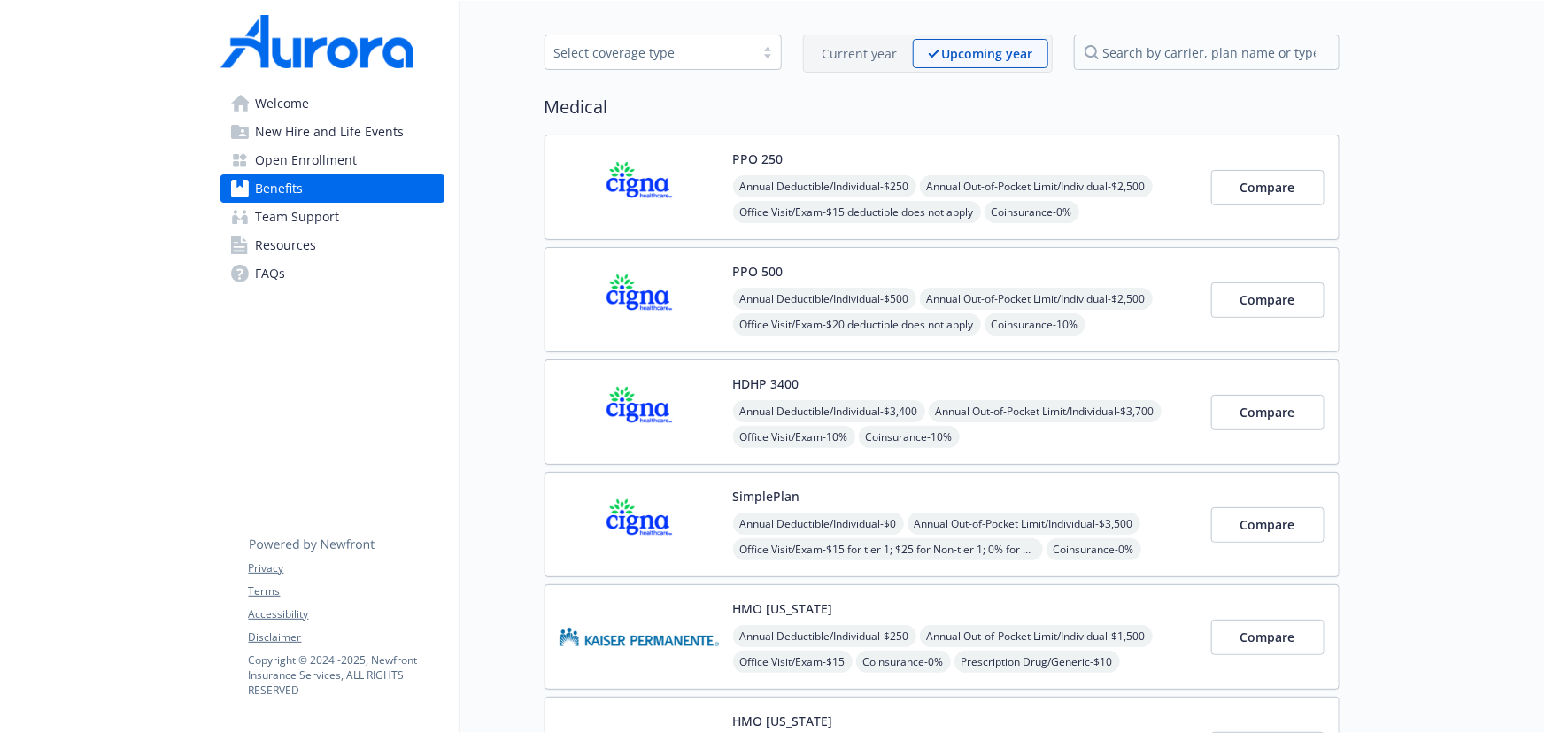
scroll to position [241, 0]
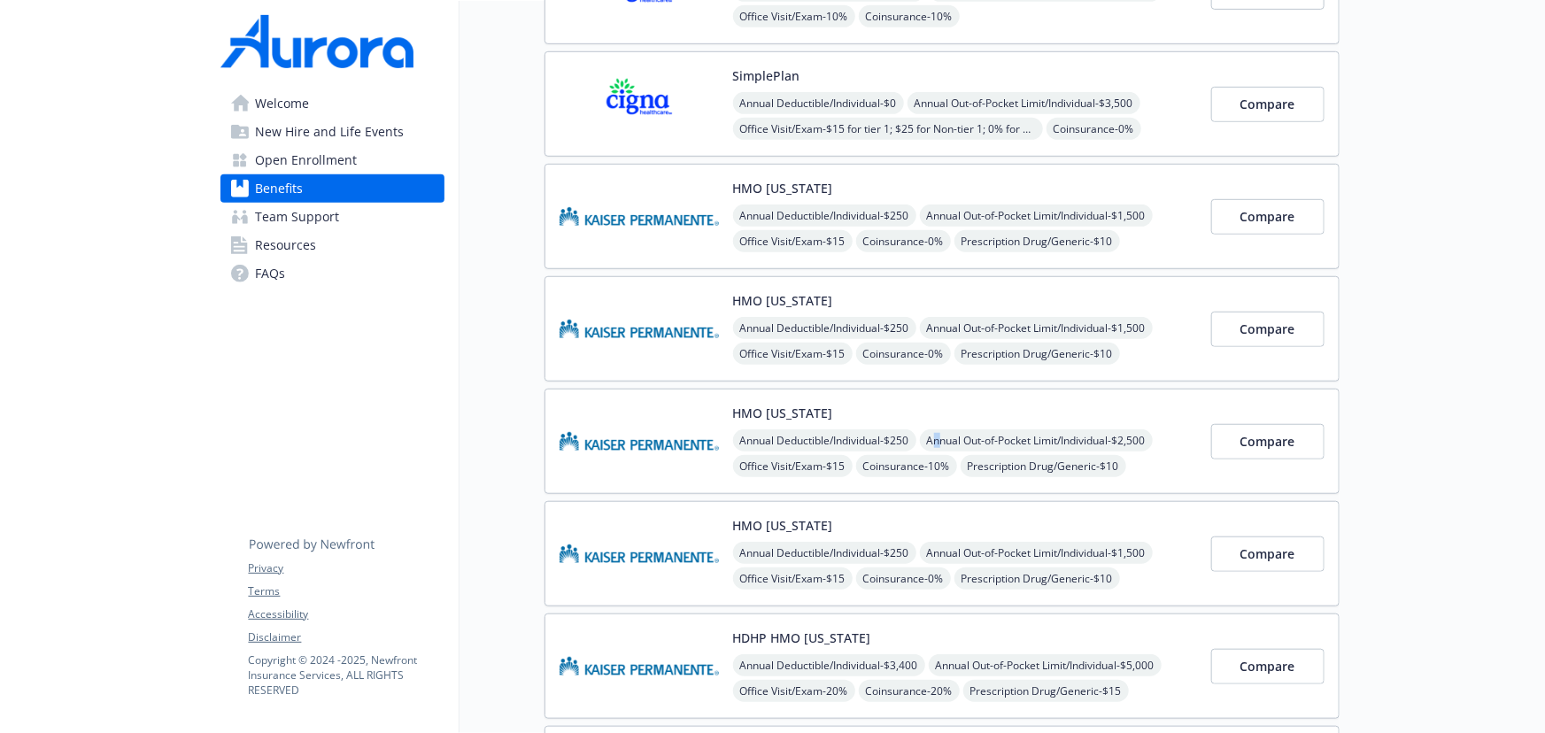
click at [945, 389] on div "HMO [US_STATE] Annual Deductible/Individual - $250 Annual Out-of-Pocket Limit/I…" at bounding box center [941, 441] width 795 height 105
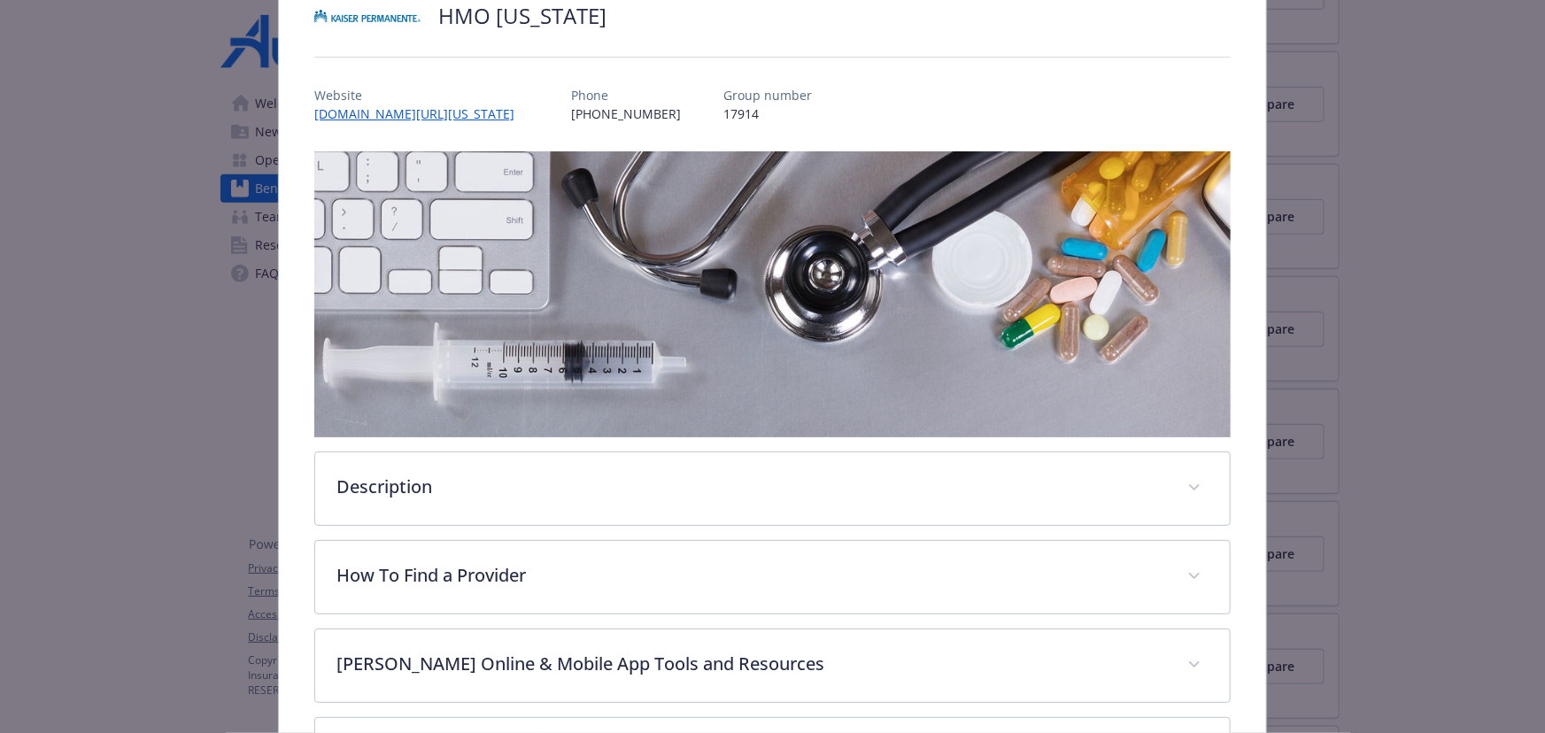
scroll to position [390, 0]
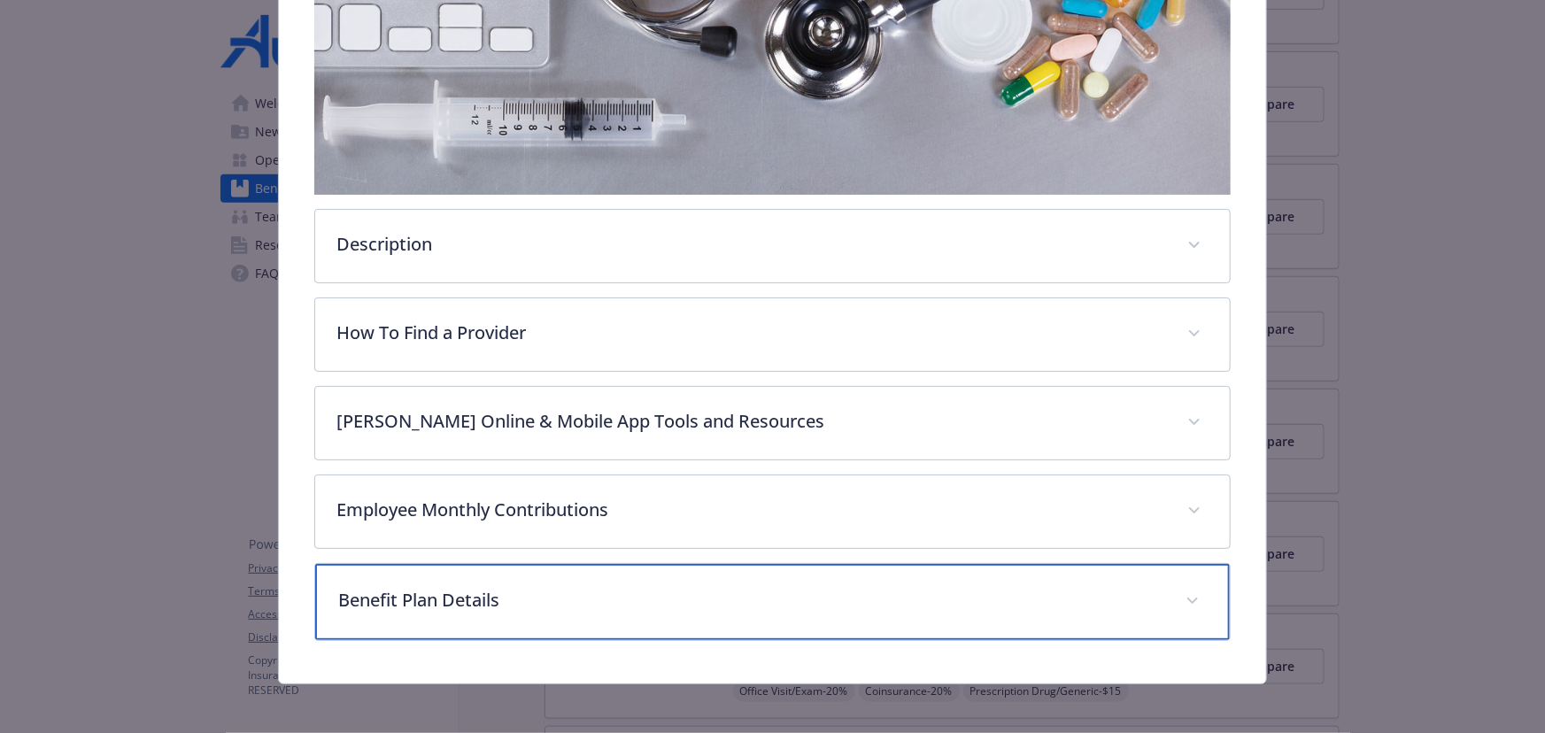
click at [460, 598] on p "Benefit Plan Details" at bounding box center [751, 600] width 826 height 27
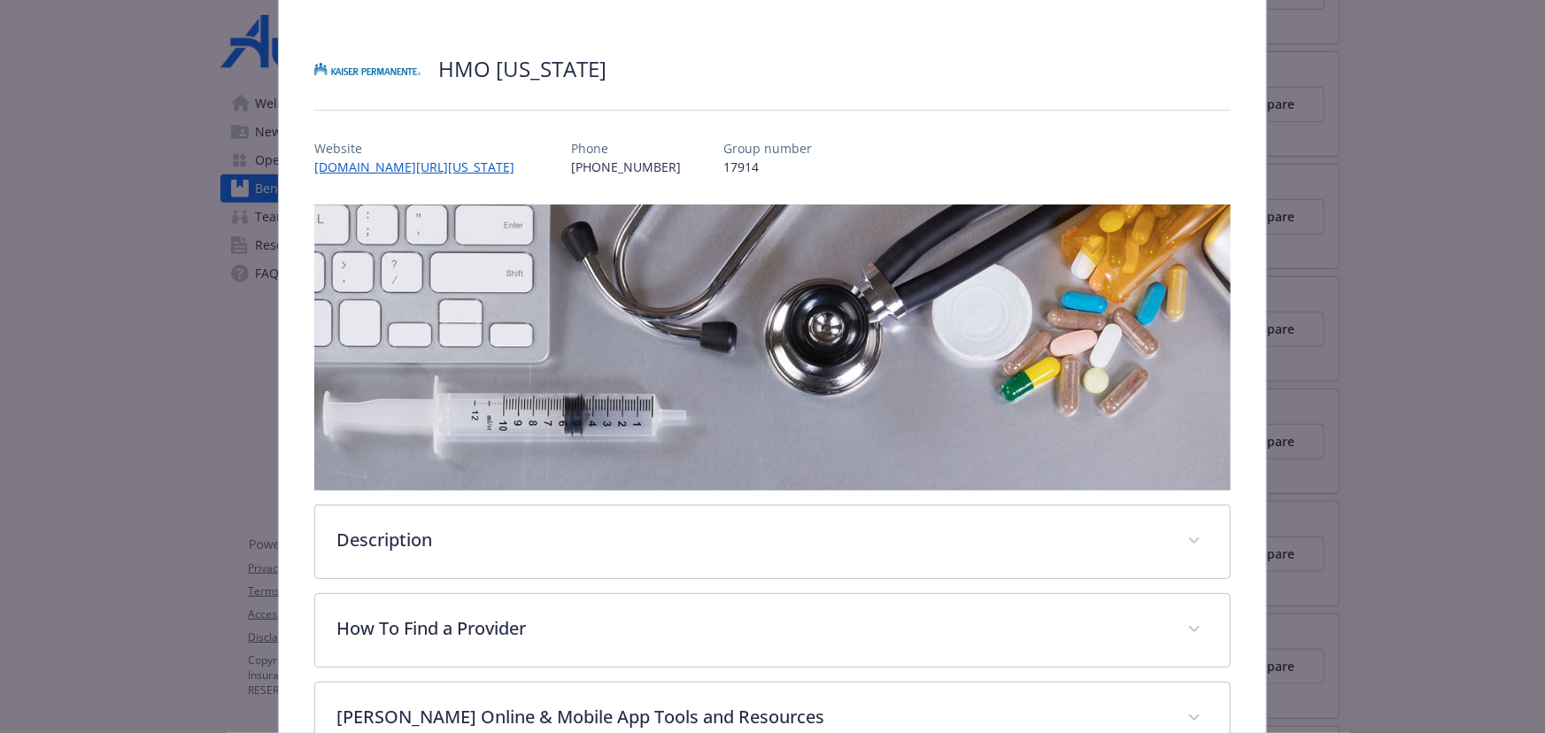
scroll to position [0, 0]
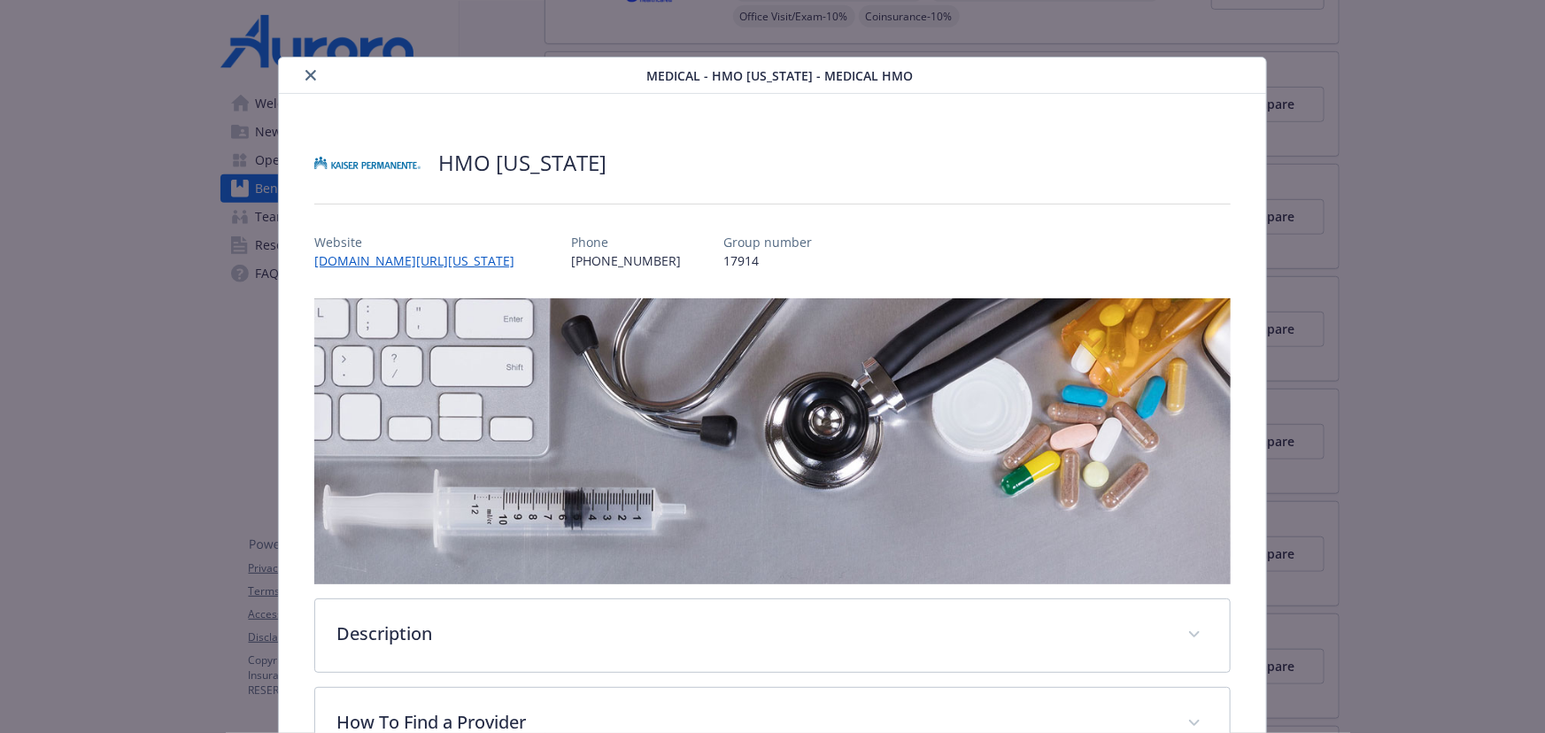
click at [309, 58] on div "Medical - HMO [US_STATE] - Medical HMO" at bounding box center [772, 76] width 987 height 36
click at [307, 70] on icon "close" at bounding box center [310, 75] width 11 height 11
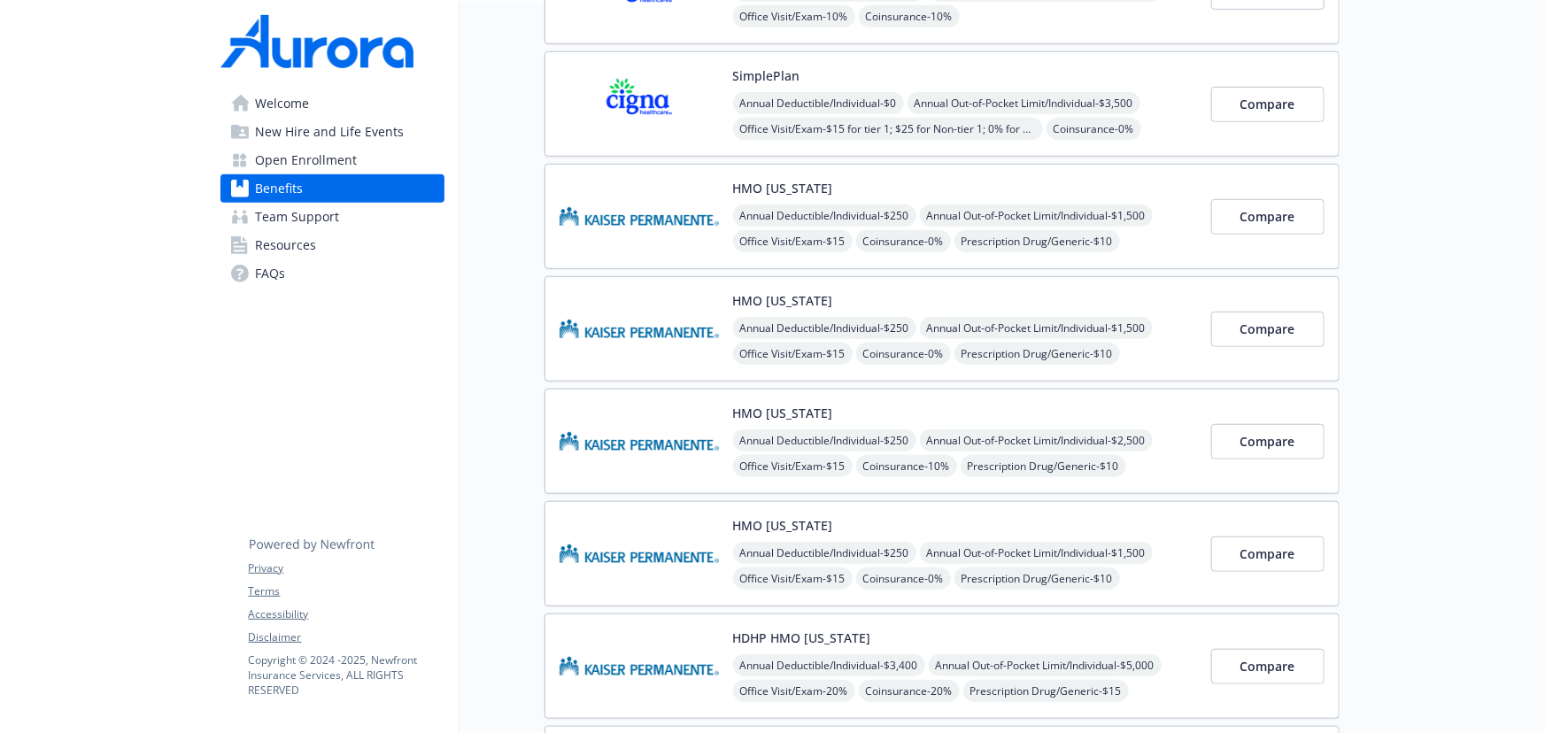
click at [1010, 181] on div "HMO [US_STATE] Annual Deductible/Individual - $250 Annual Out-of-Pocket Limit/I…" at bounding box center [965, 216] width 464 height 75
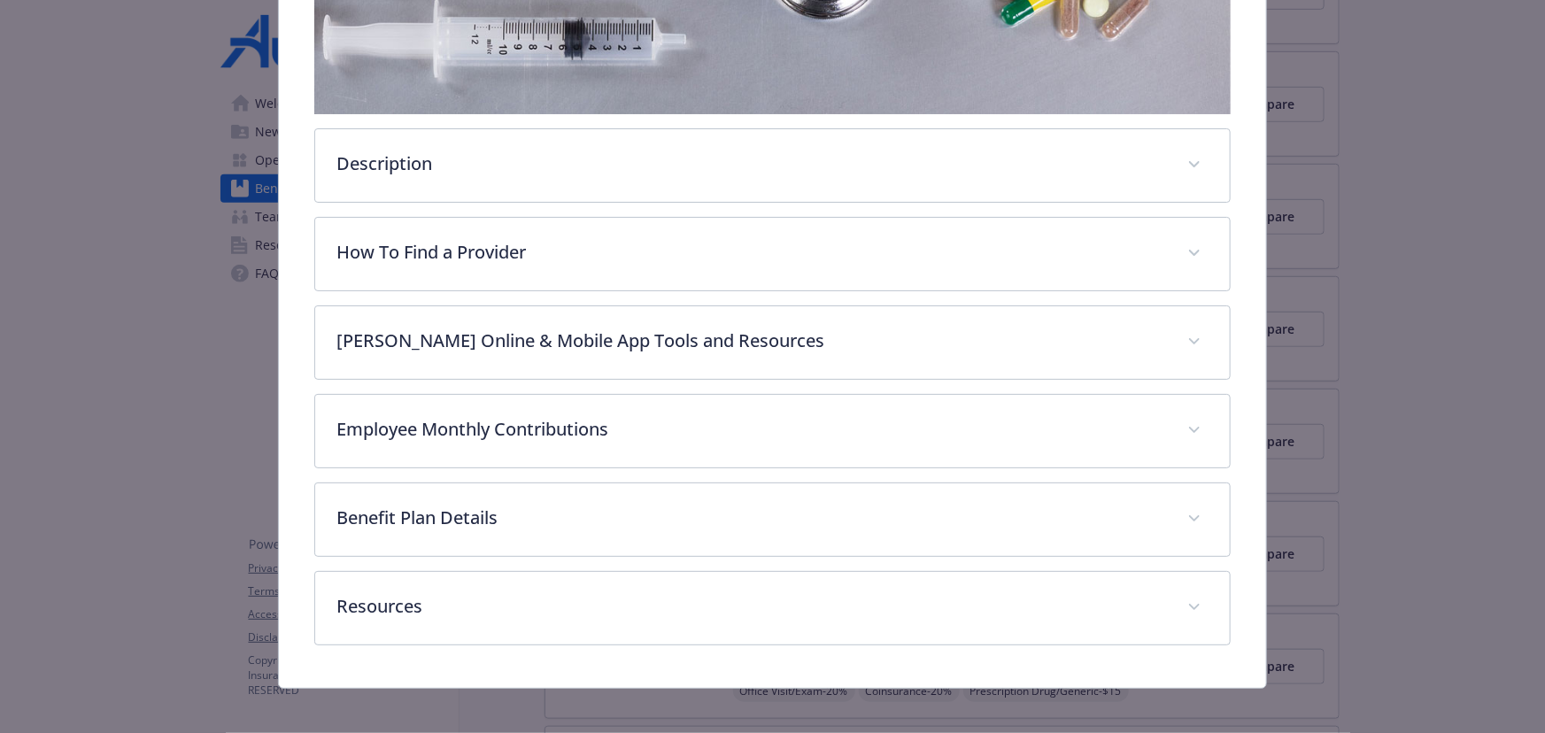
scroll to position [478, 0]
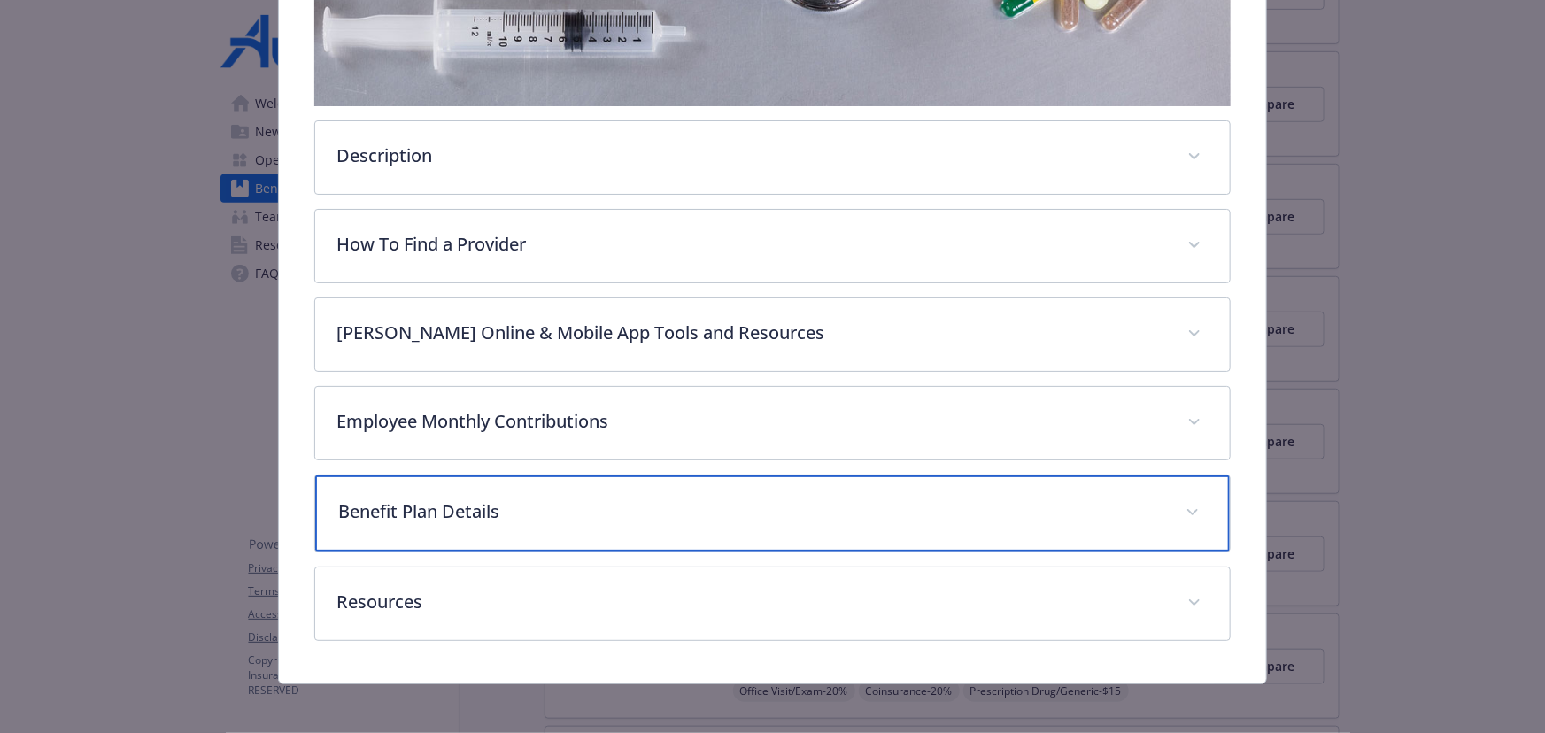
click at [521, 518] on p "Benefit Plan Details" at bounding box center [751, 511] width 826 height 27
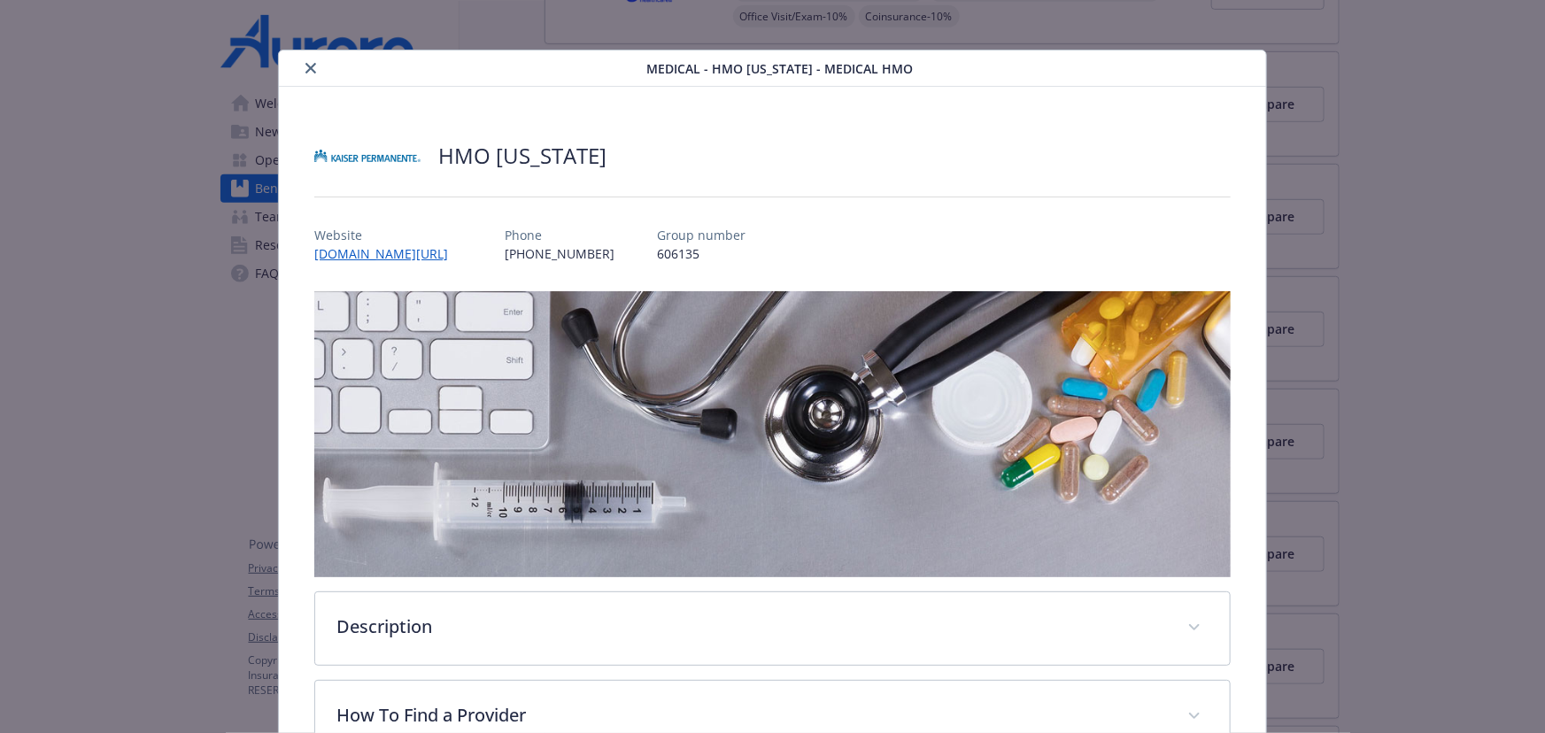
scroll to position [0, 0]
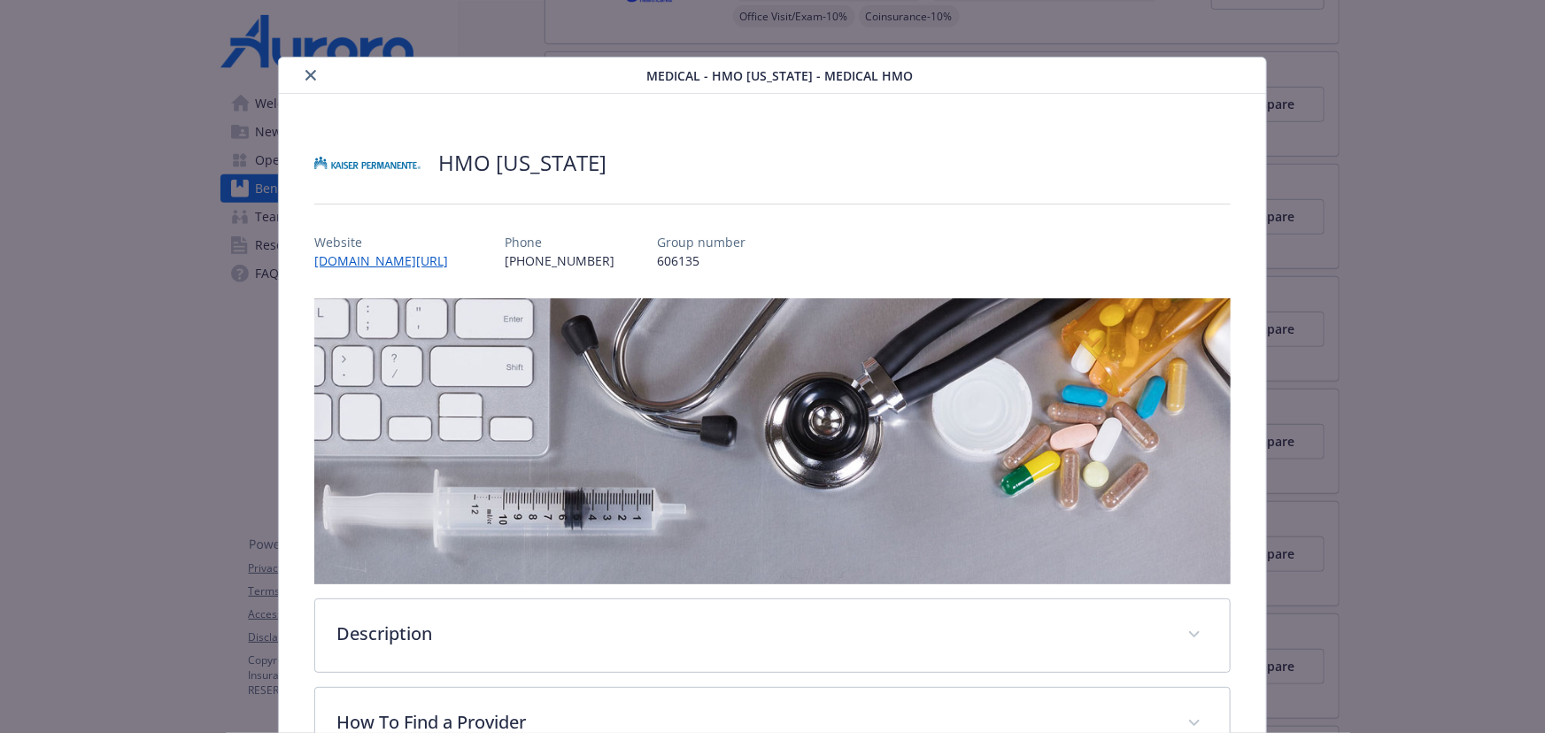
click at [305, 77] on icon "close" at bounding box center [310, 75] width 11 height 11
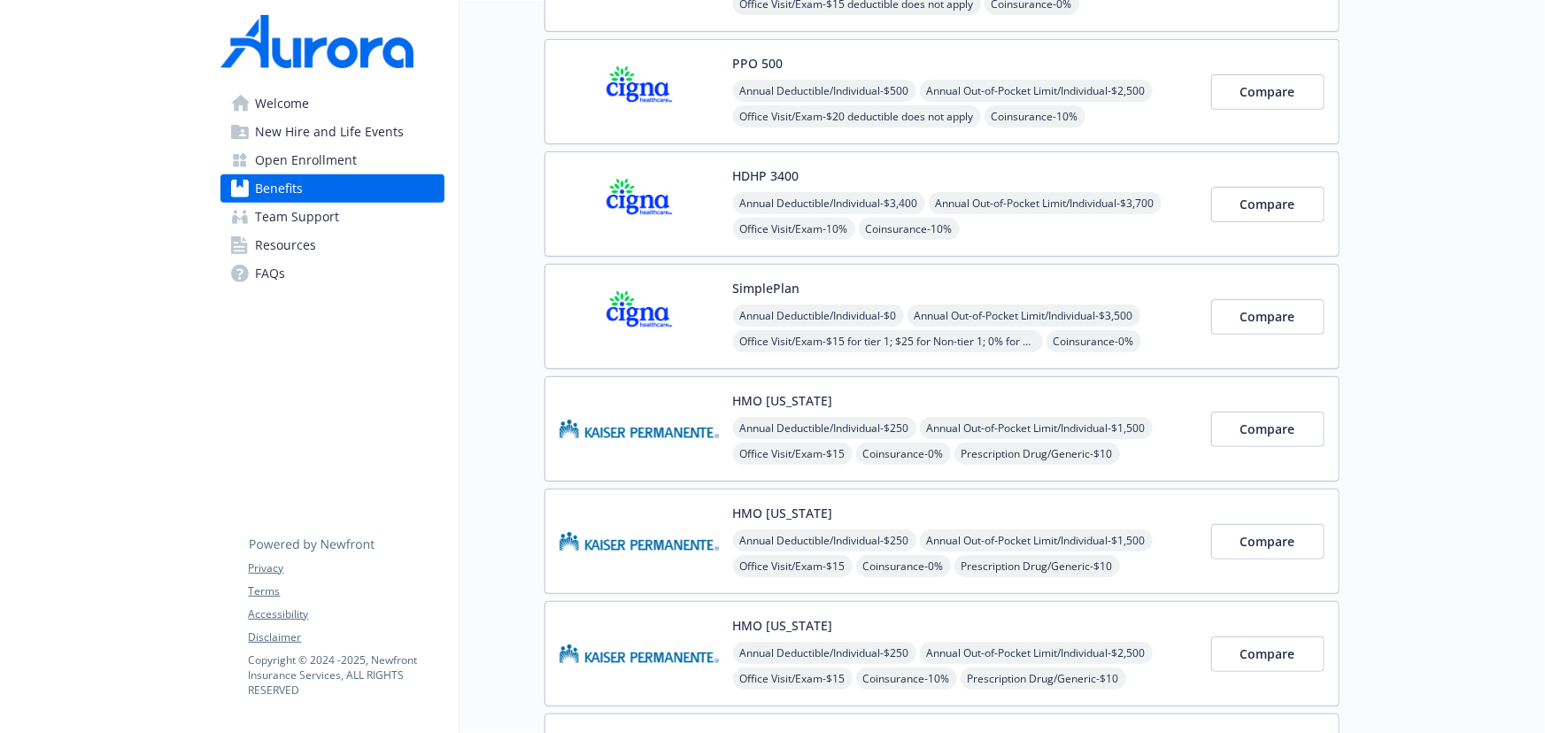
scroll to position [321, 0]
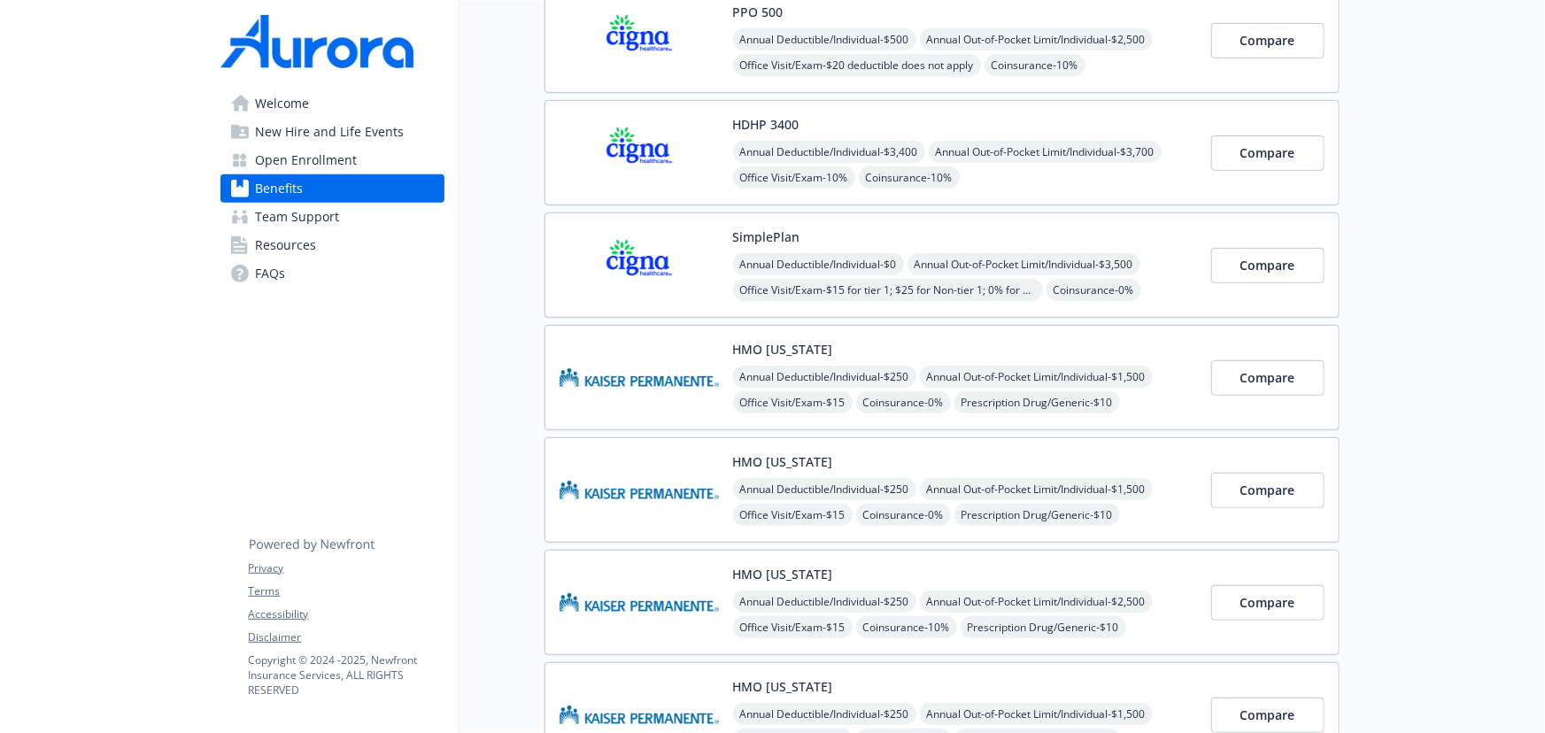
click at [1084, 334] on div "HMO [US_STATE] Annual Deductible/Individual - $250 Annual Out-of-Pocket Limit/I…" at bounding box center [941, 377] width 795 height 105
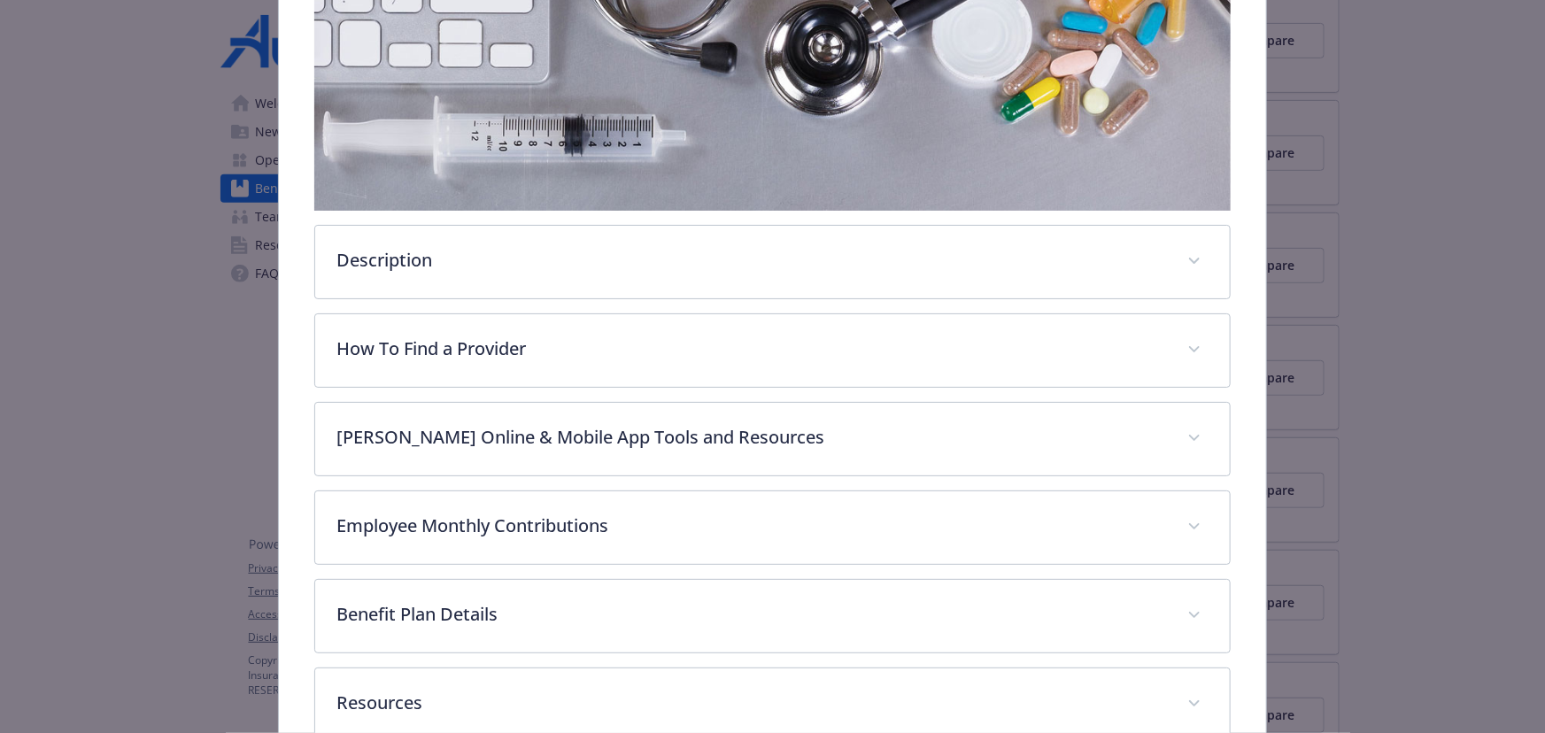
scroll to position [374, 0]
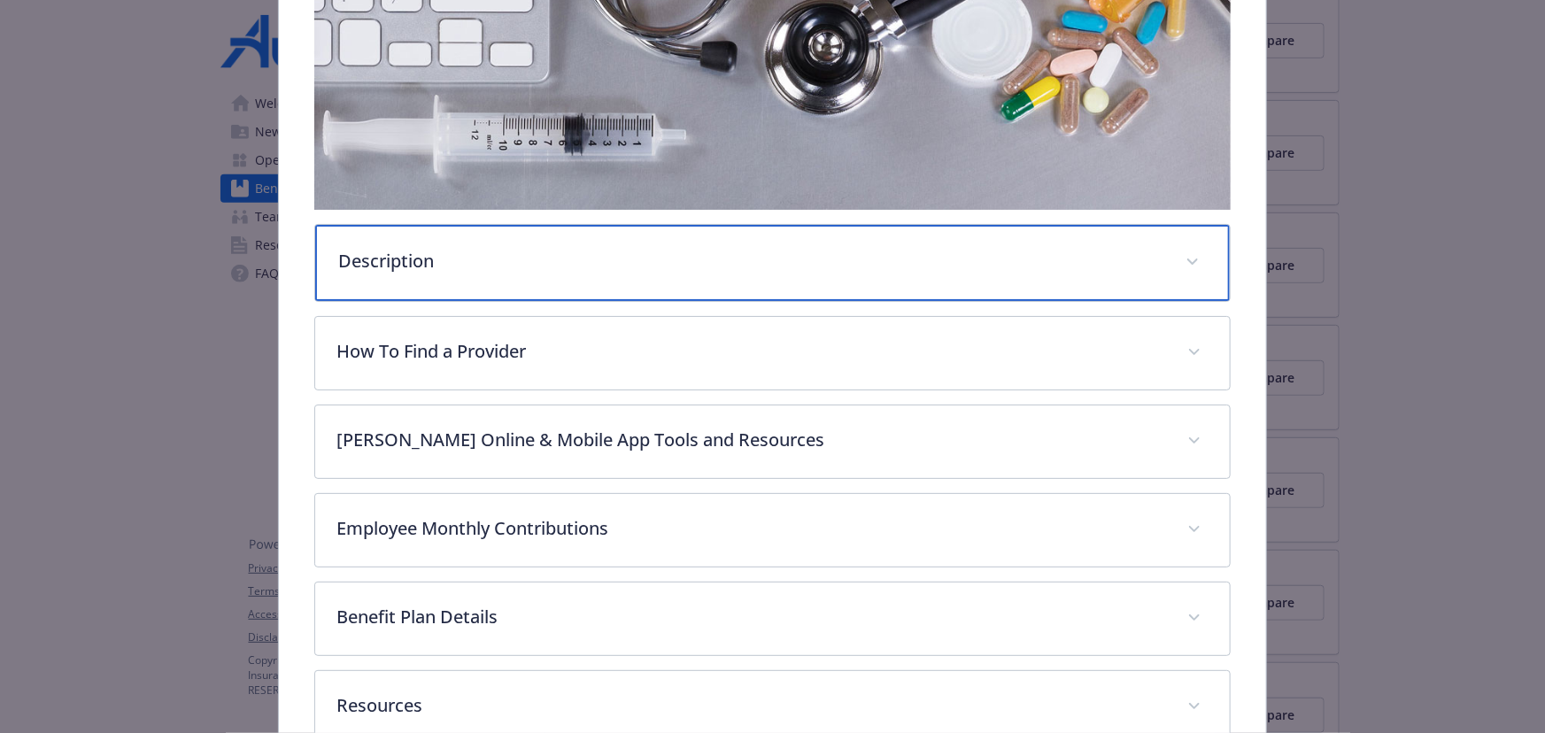
click at [616, 284] on div "Description" at bounding box center [772, 263] width 914 height 76
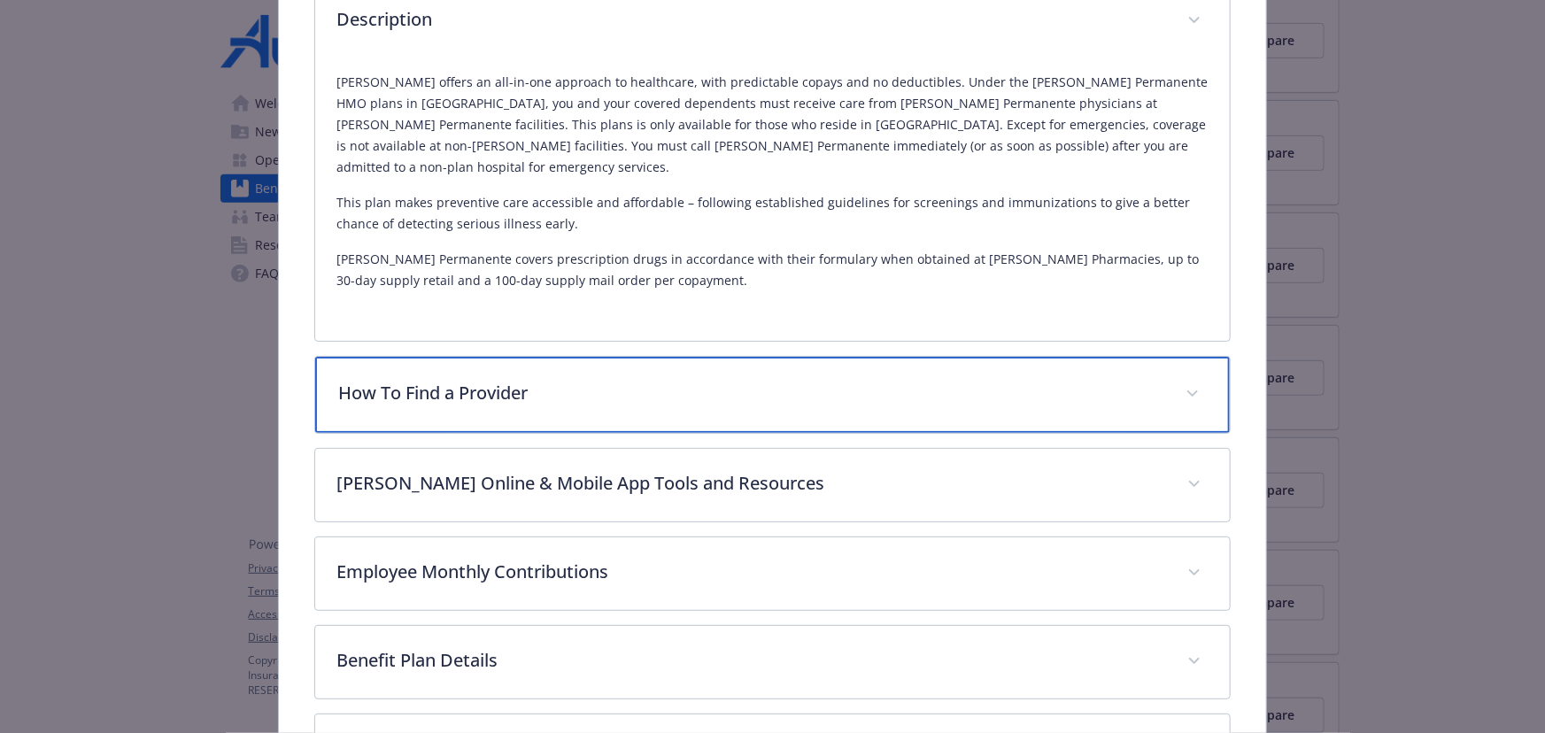
click at [593, 357] on div "How To Find a Provider" at bounding box center [772, 395] width 914 height 76
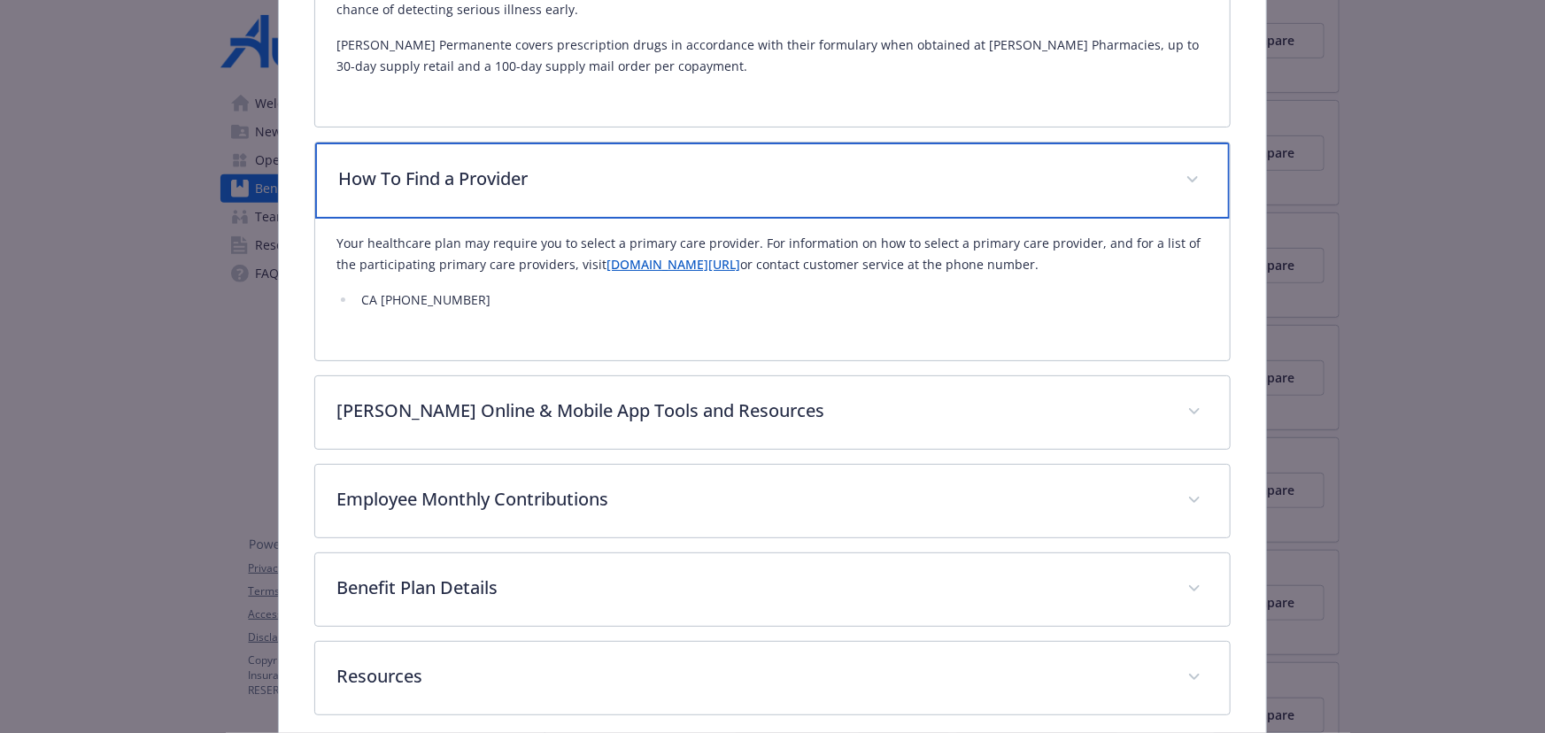
scroll to position [885, 0]
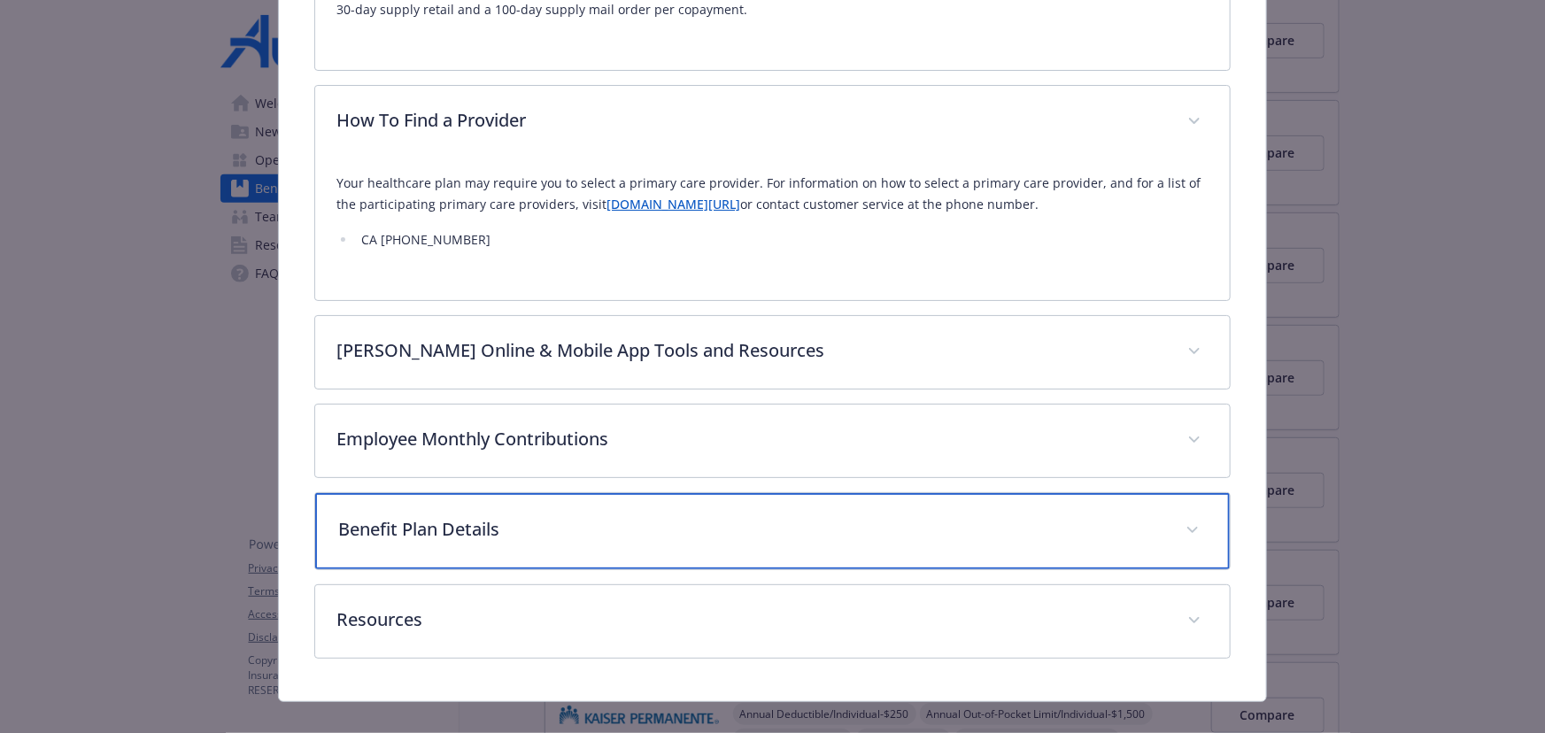
click at [618, 493] on div "Benefit Plan Details" at bounding box center [772, 531] width 914 height 76
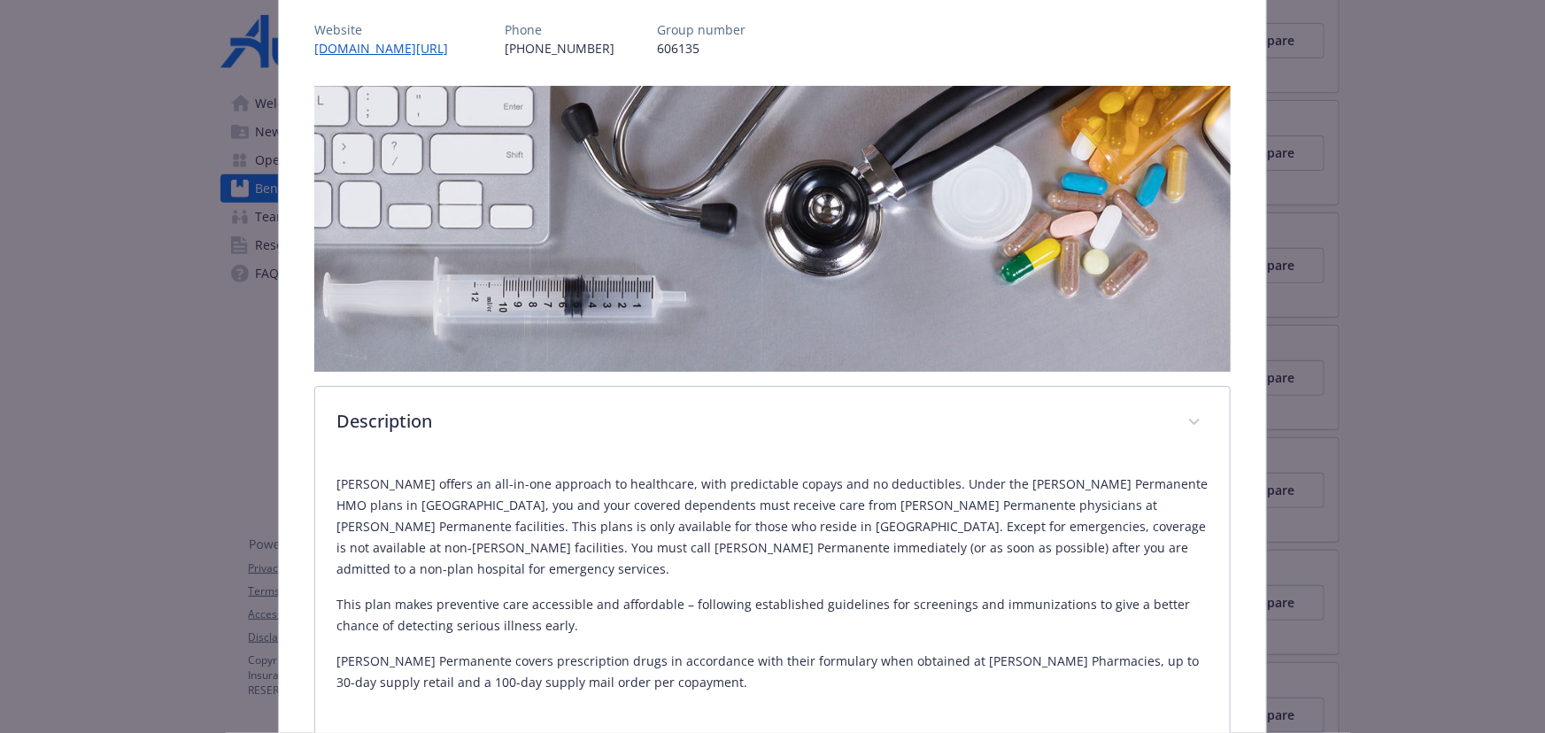
scroll to position [0, 0]
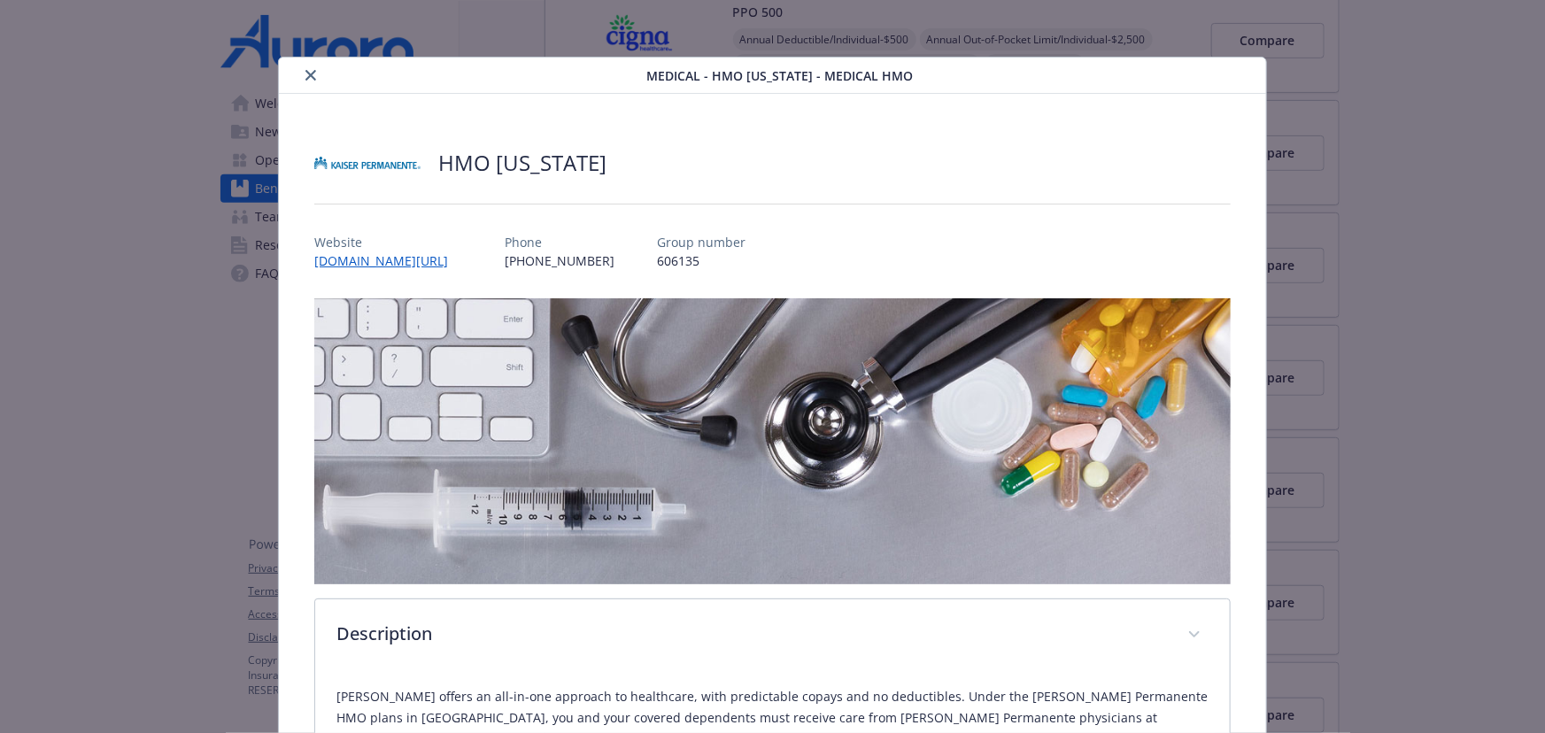
click at [296, 69] on div "details for plan Medical - HMO California - Medical HMO" at bounding box center [466, 75] width 360 height 21
click at [307, 72] on icon "close" at bounding box center [310, 75] width 11 height 11
